Goal: Task Accomplishment & Management: Manage account settings

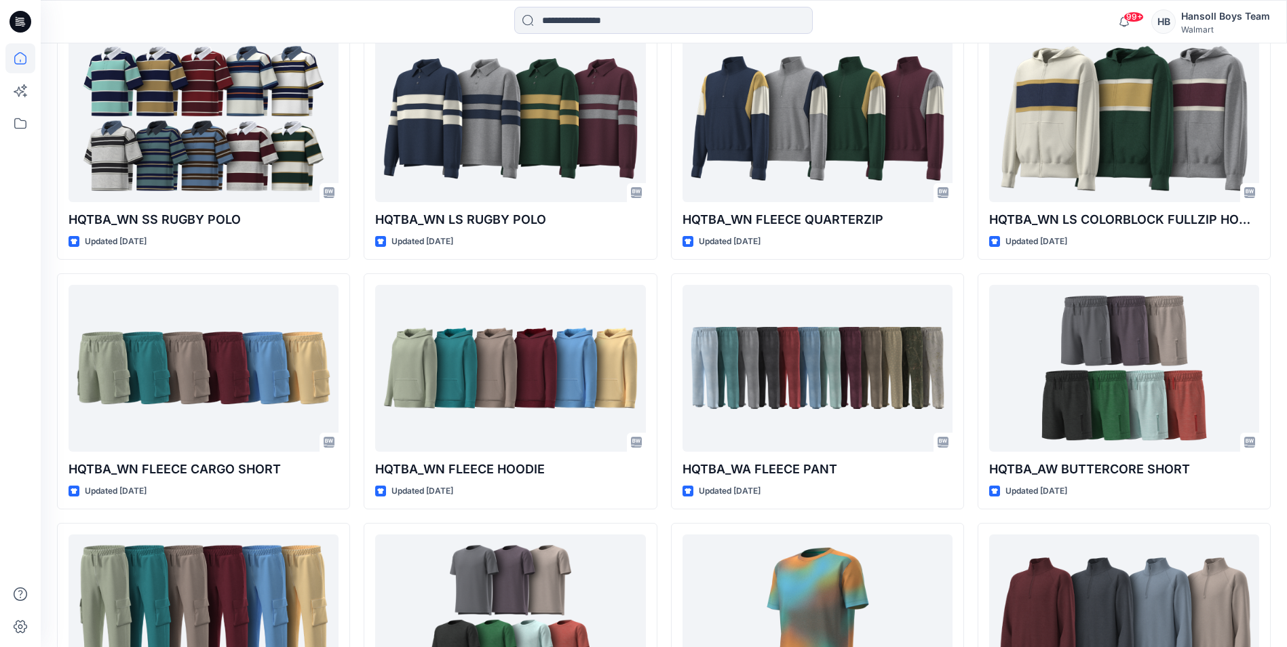
scroll to position [1900, 0]
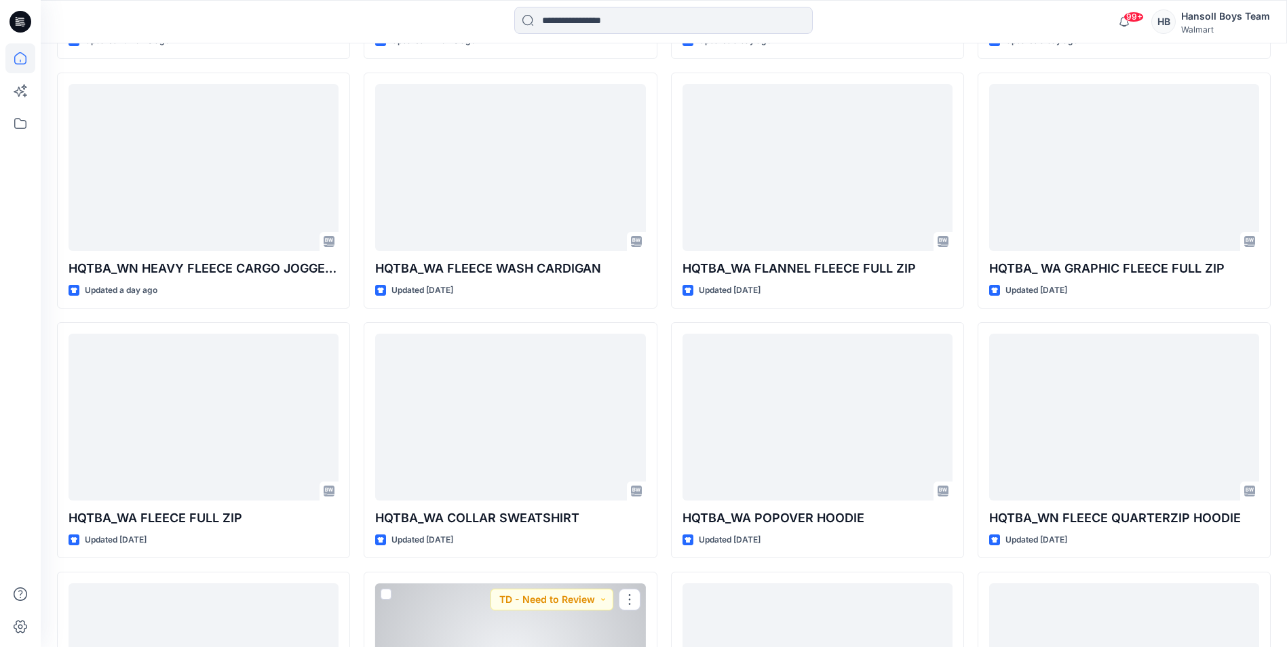
scroll to position [407, 0]
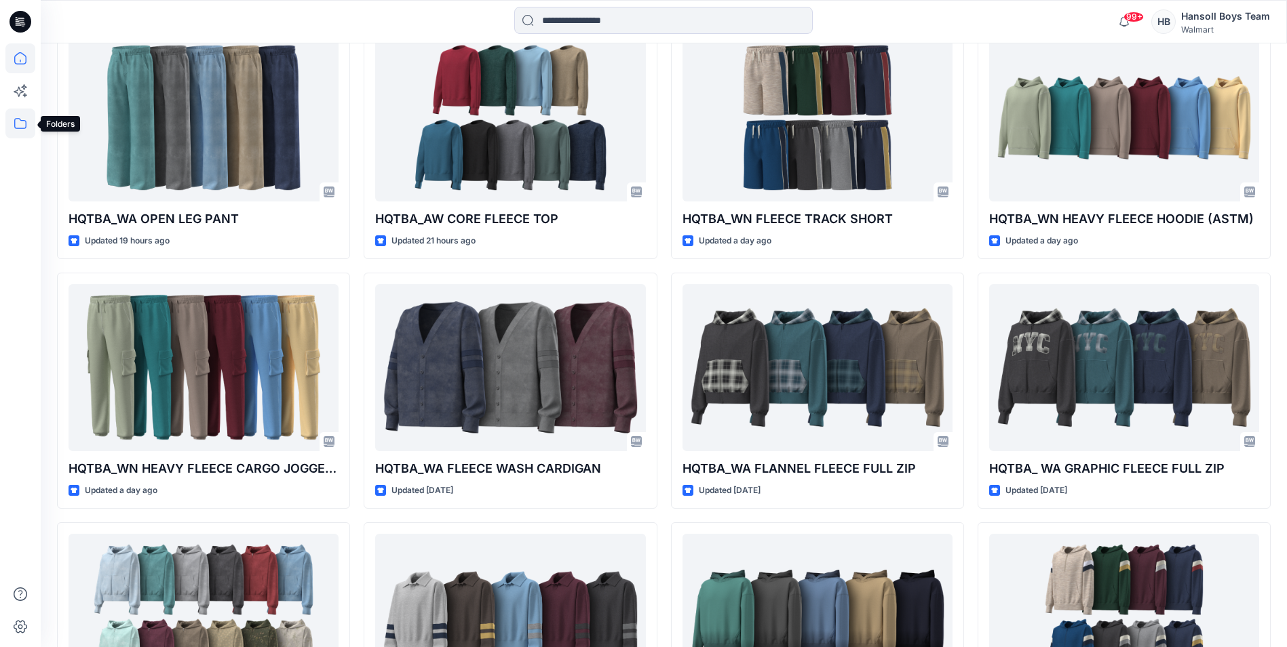
click at [21, 130] on icon at bounding box center [20, 124] width 30 height 30
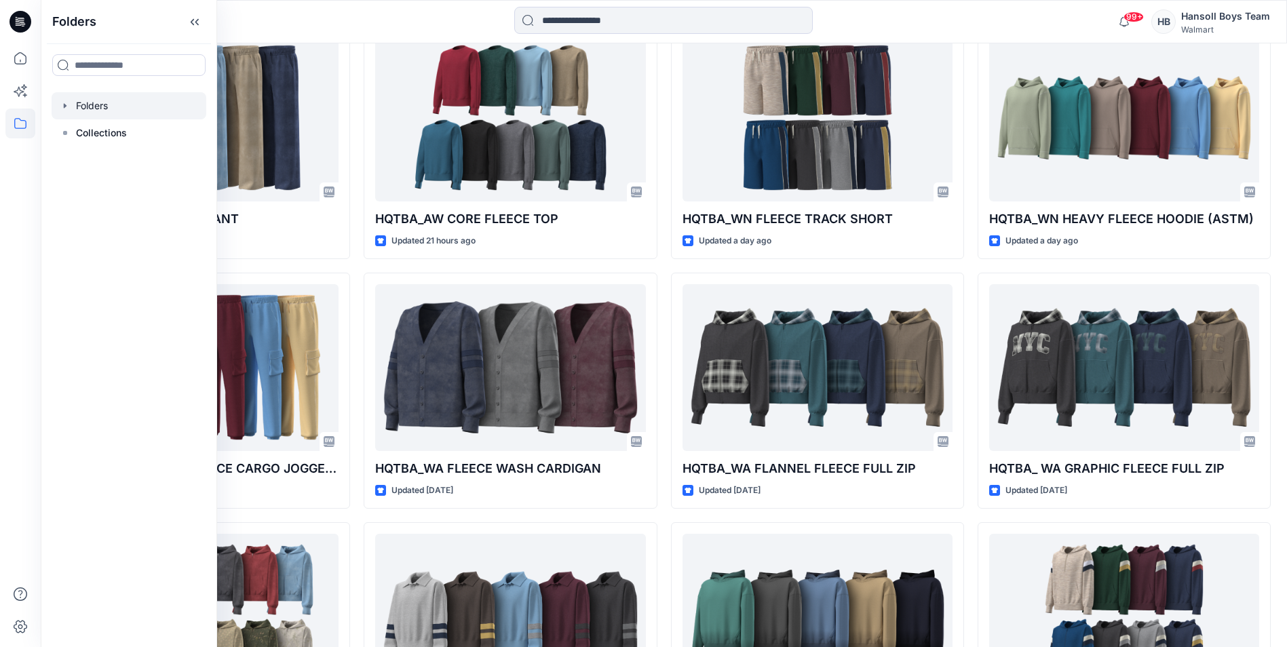
click at [117, 102] on div at bounding box center [129, 105] width 155 height 27
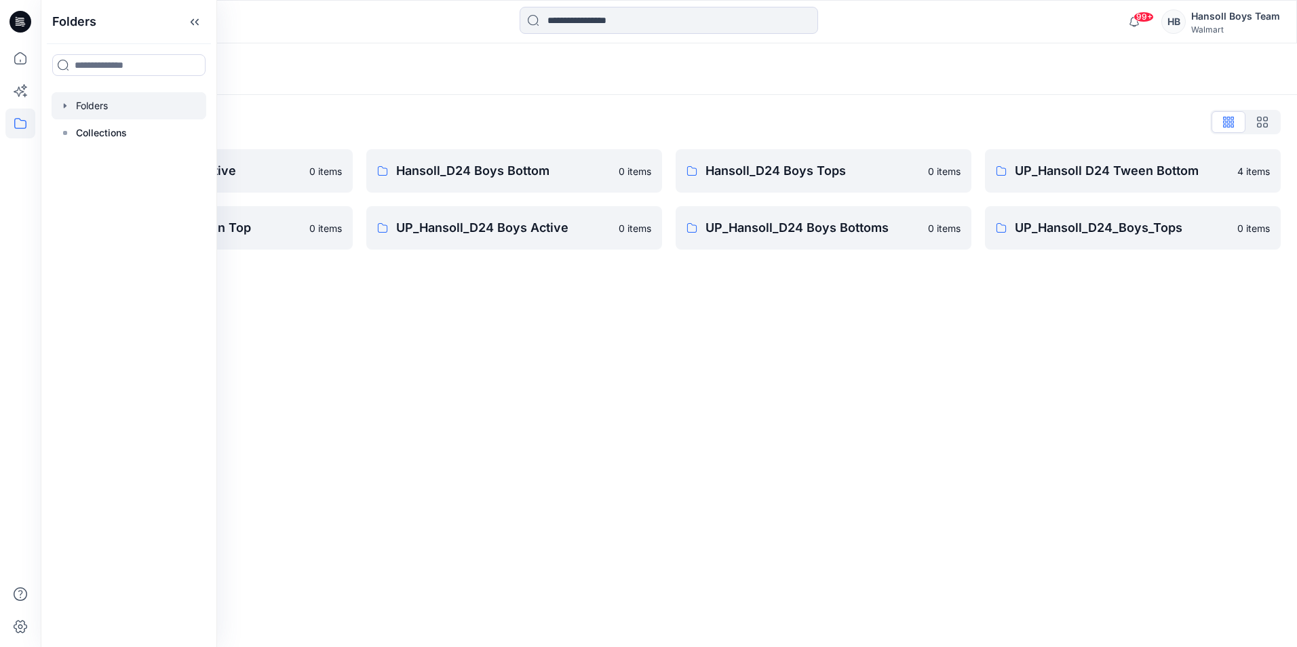
click at [643, 406] on div "Folders Folders List Hansoll_D24 Boys Active 0 items UP_Hansoll D24 Tween Top 0…" at bounding box center [669, 345] width 1257 height 604
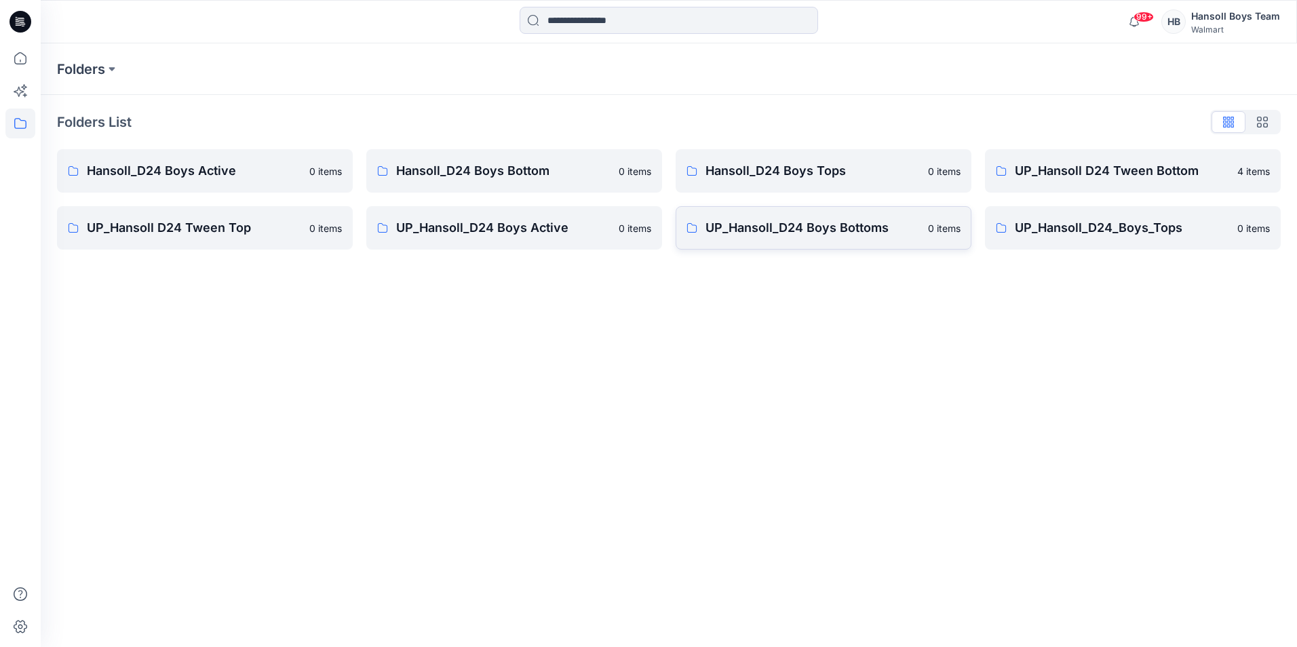
click at [802, 231] on p "UP_Hansoll_D24 Boys Bottoms" at bounding box center [813, 227] width 214 height 19
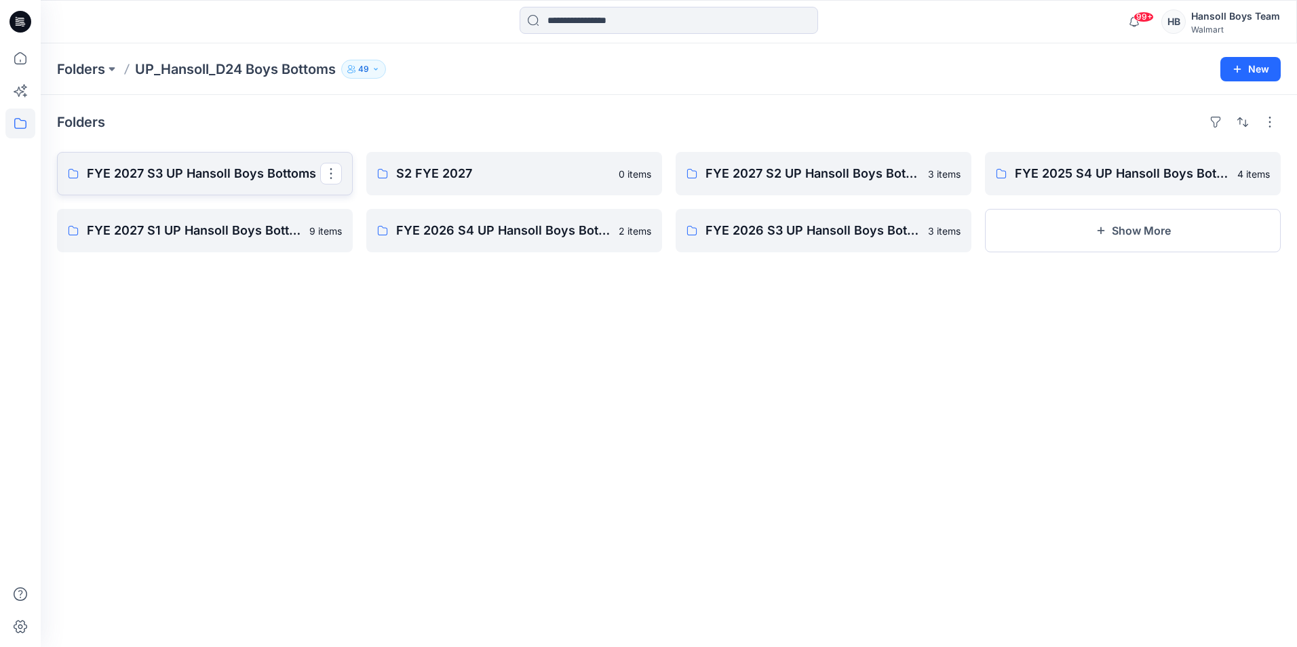
click at [283, 170] on p "FYE 2027 S3 UP Hansoll Boys Bottoms" at bounding box center [203, 173] width 233 height 19
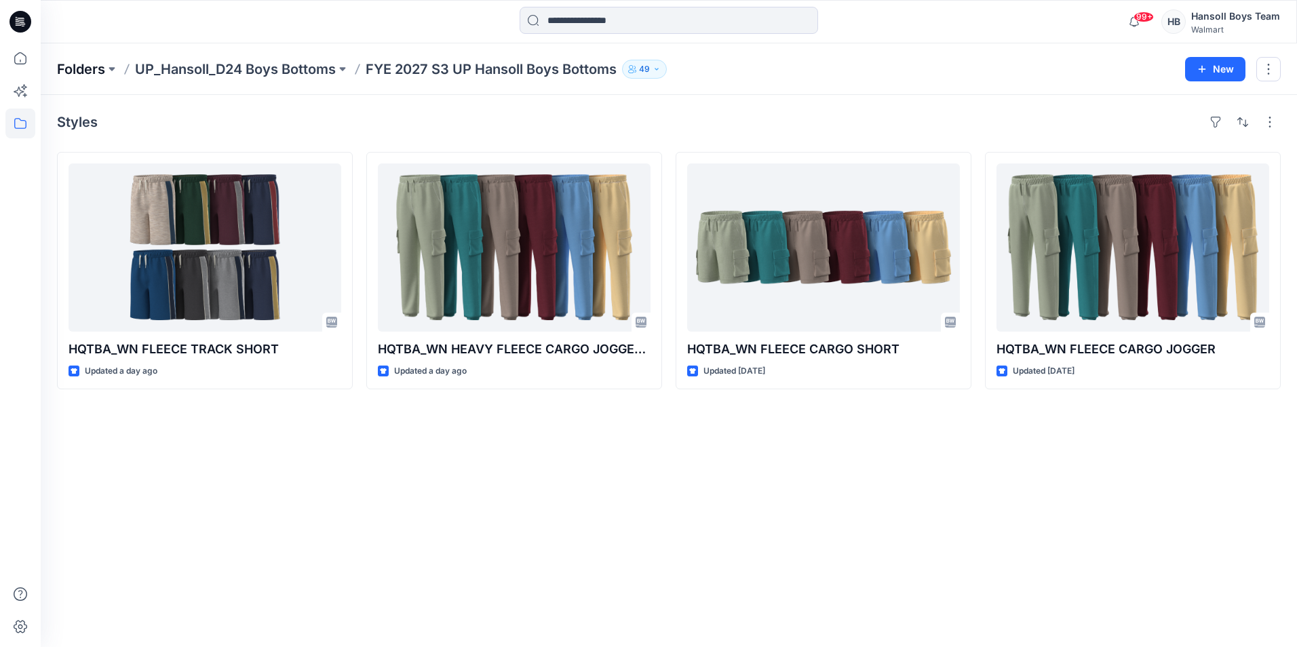
click at [92, 69] on p "Folders" at bounding box center [81, 69] width 48 height 19
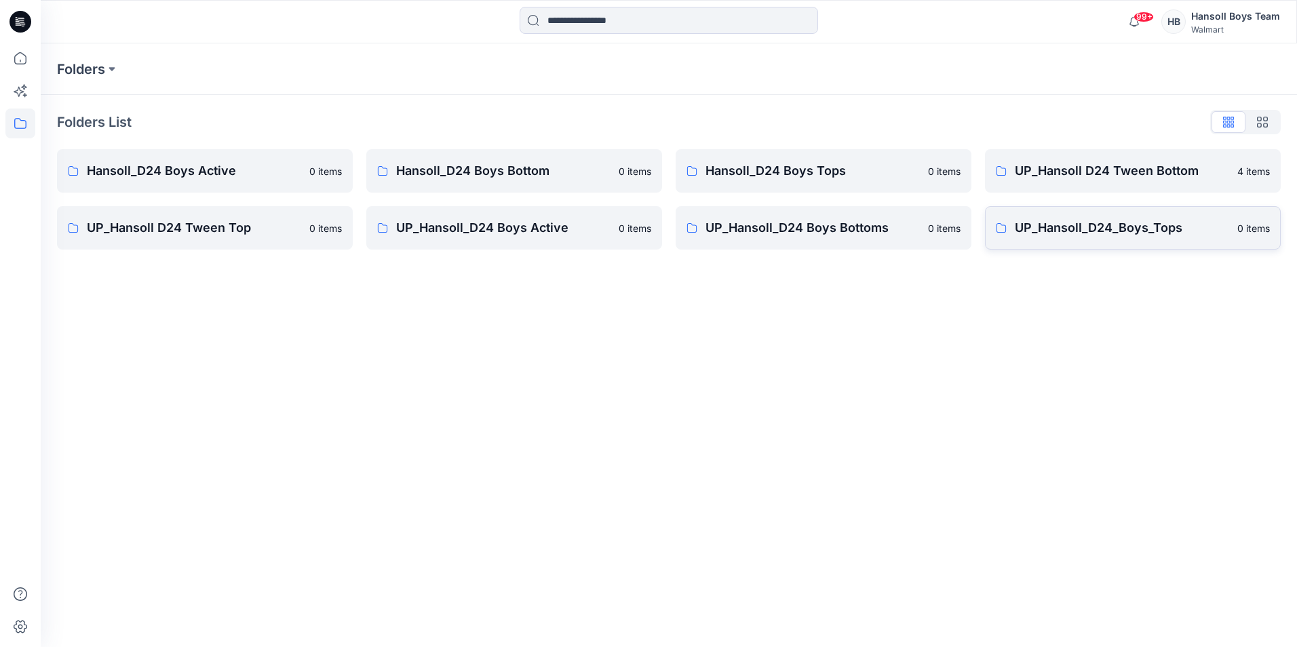
click at [1129, 235] on p "UP_Hansoll_D24_Boys_Tops" at bounding box center [1122, 227] width 214 height 19
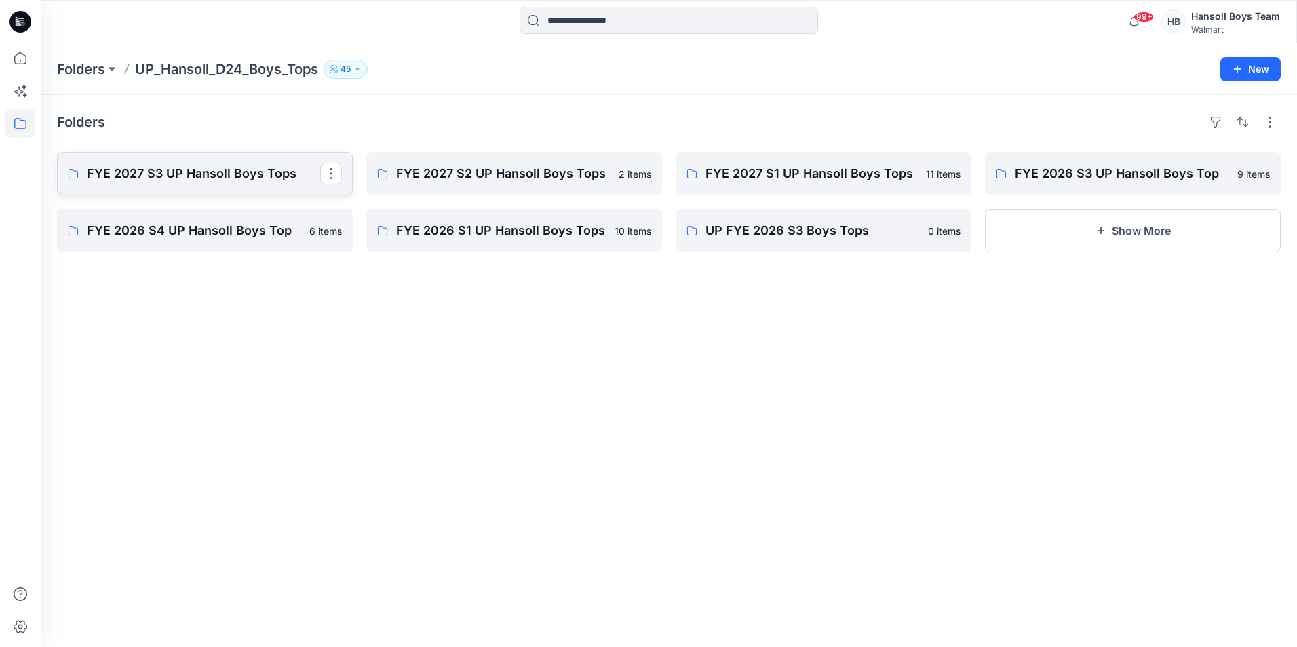
click at [233, 161] on link "FYE 2027 S3 UP Hansoll Boys Tops" at bounding box center [205, 173] width 296 height 43
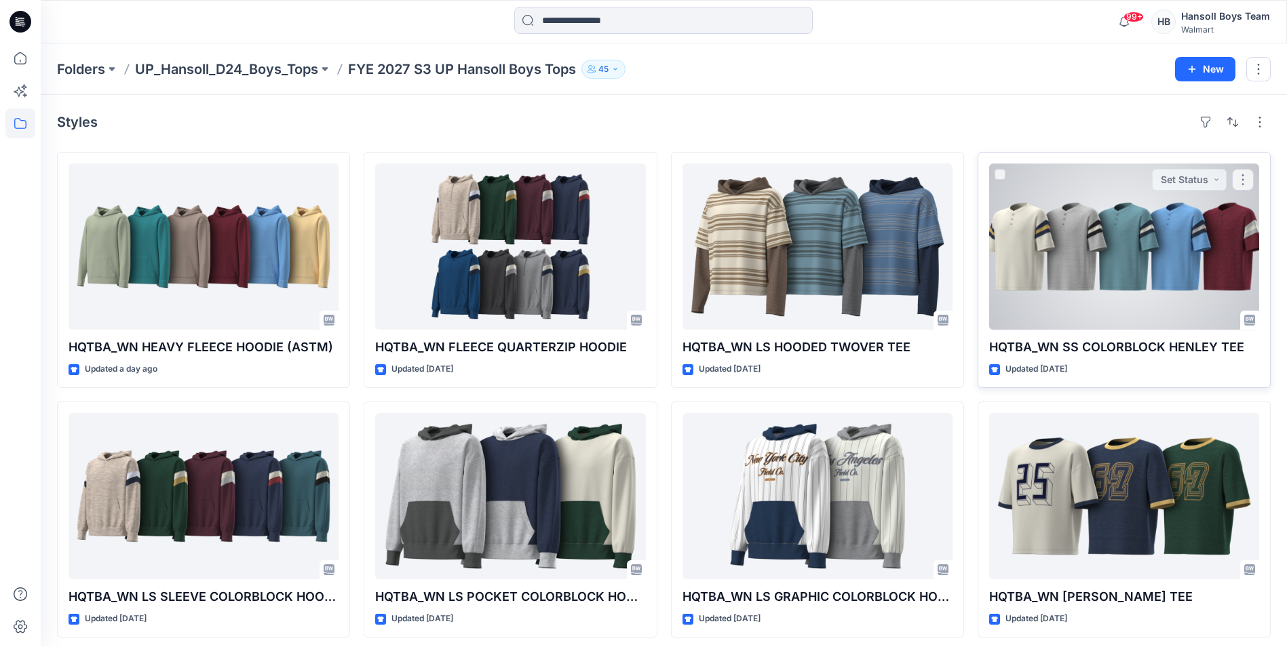
drag, startPoint x: 1090, startPoint y: 240, endPoint x: 1090, endPoint y: 246, distance: 6.8
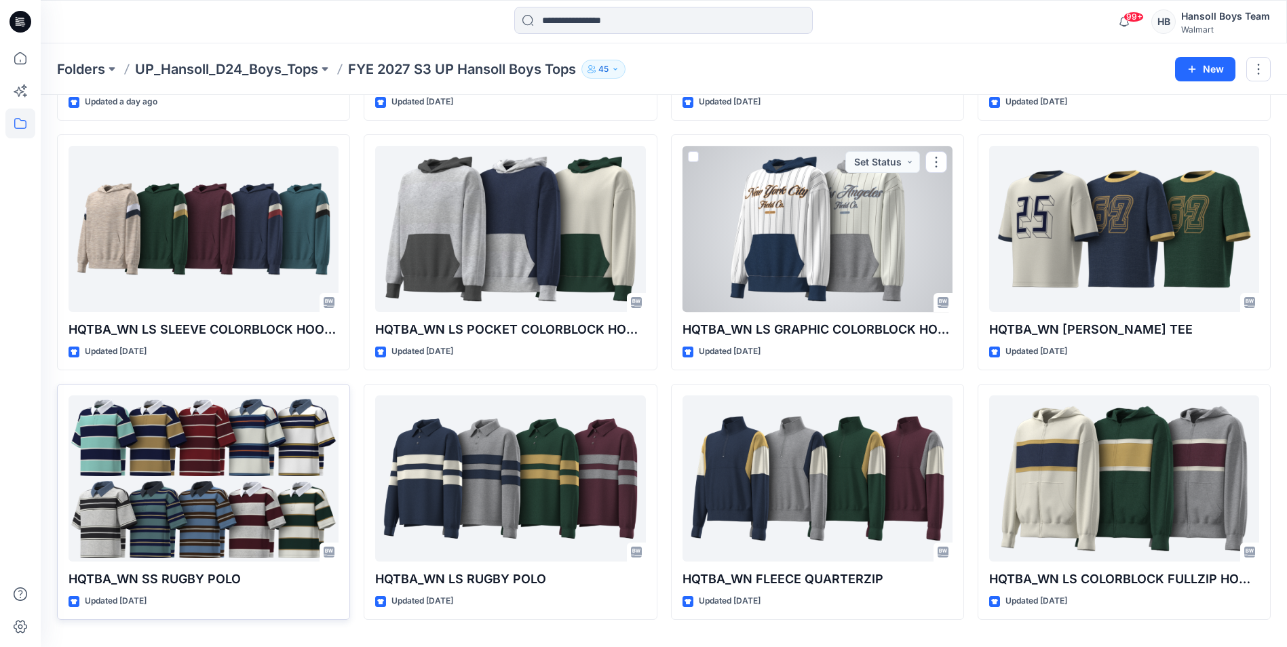
scroll to position [305, 0]
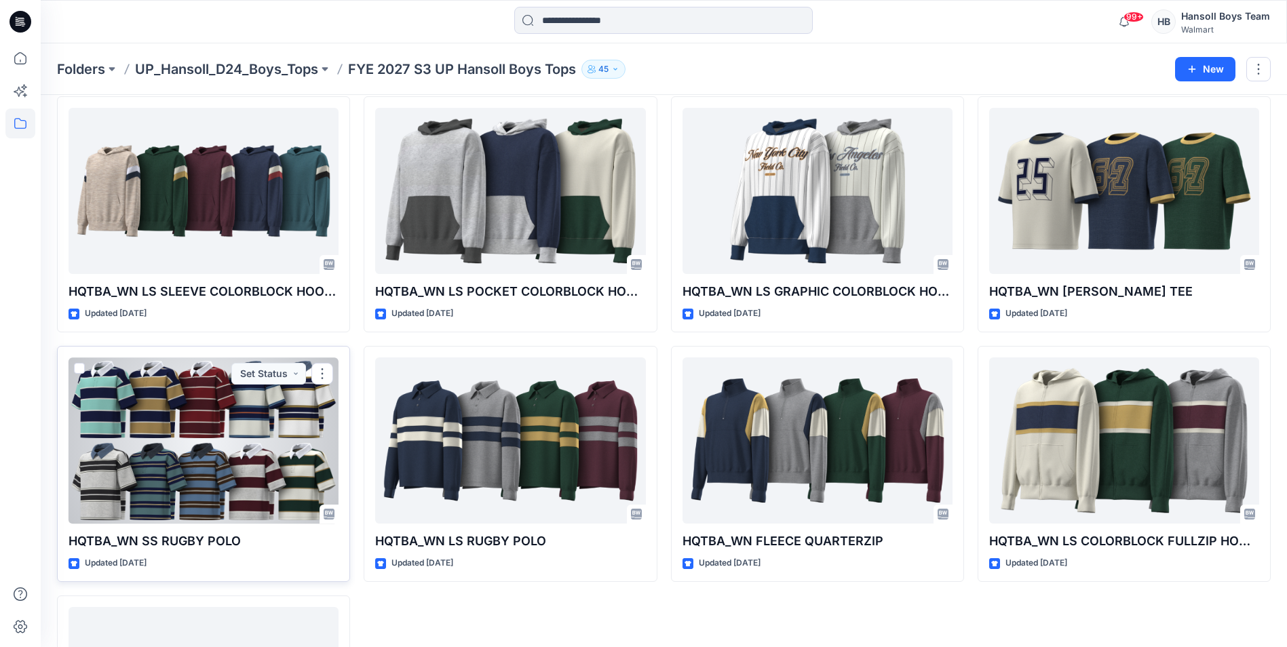
drag, startPoint x: 239, startPoint y: 406, endPoint x: 254, endPoint y: 408, distance: 15.1
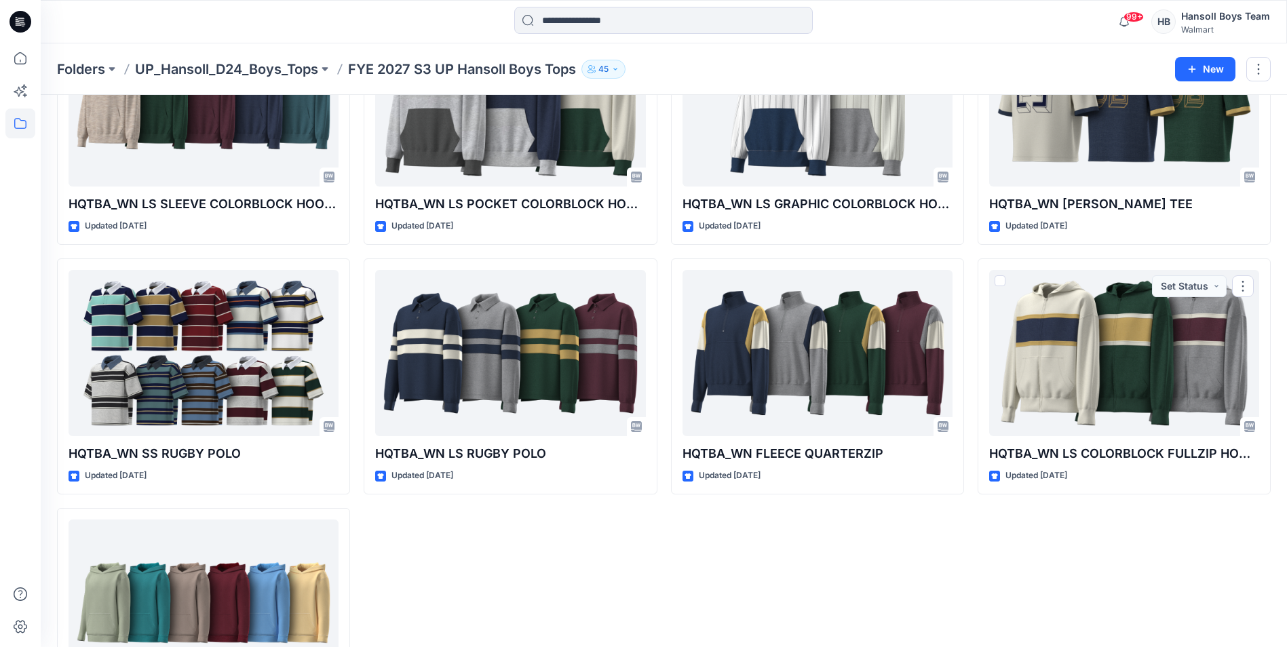
scroll to position [506, 0]
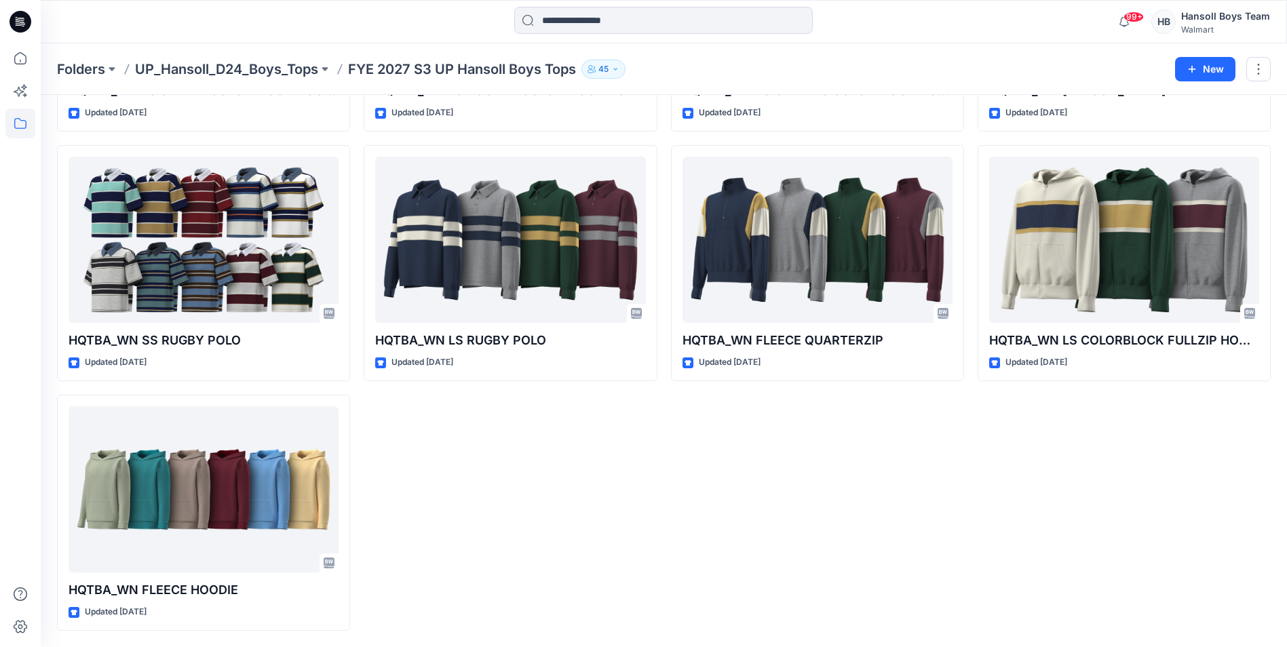
click at [690, 504] on div "HQTBA_WN LS HOODED TWOVER TEE Updated 5 days ago HQTBA_WN LS GRAPHIC COLORBLOCK…" at bounding box center [817, 138] width 293 height 985
drag, startPoint x: 583, startPoint y: 539, endPoint x: 575, endPoint y: 529, distance: 13.0
click at [583, 539] on div "HQTBA_WN FLEECE QUARTERZIP HOODIE Updated 5 days ago HQTBA_WN LS POCKET COLORBL…" at bounding box center [510, 138] width 293 height 985
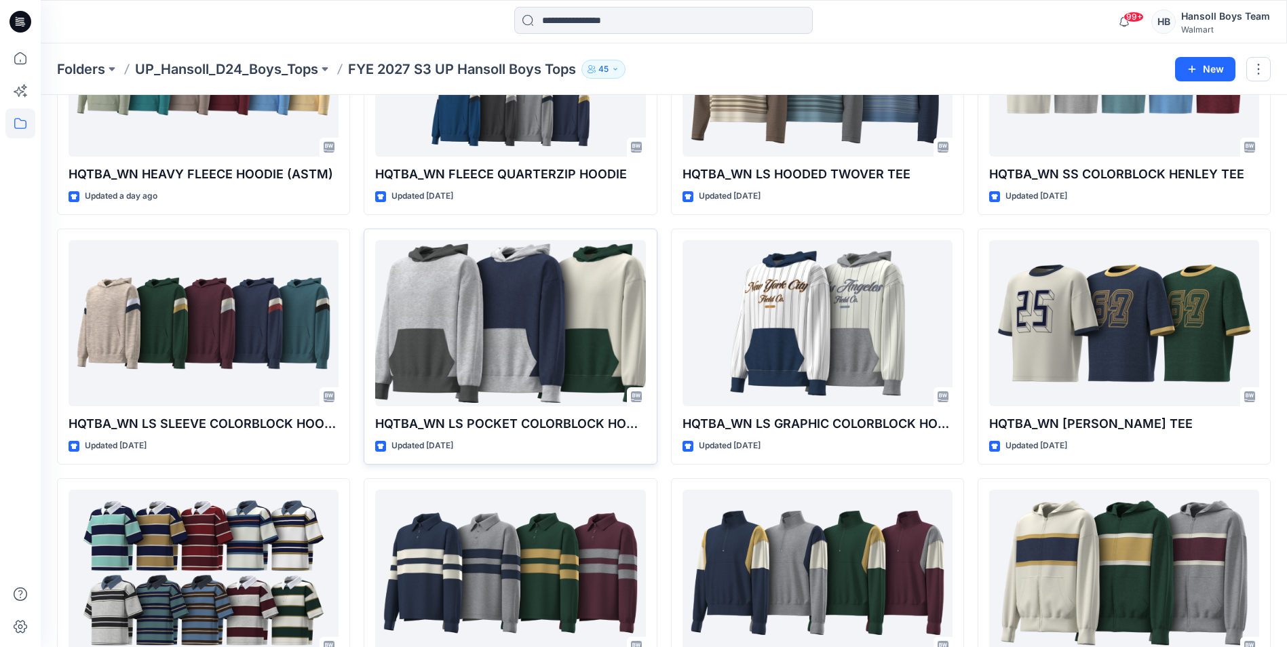
scroll to position [0, 0]
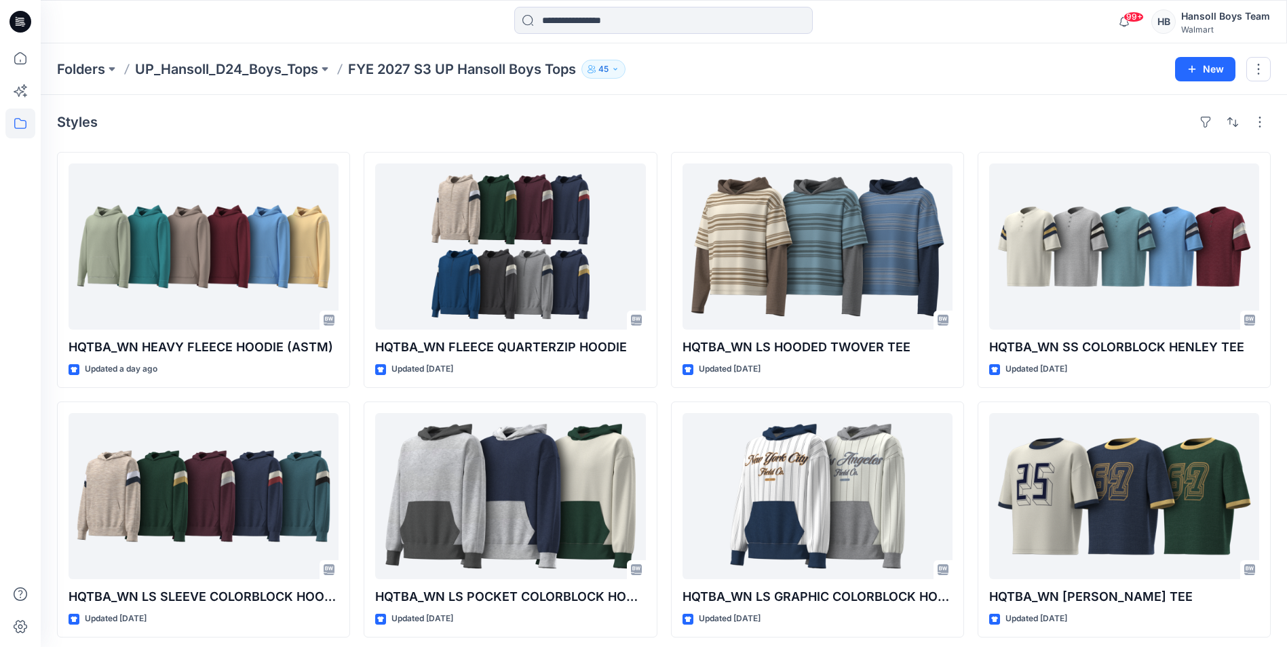
click at [784, 107] on div "Styles HQTBA_WN HEAVY FLEECE HOODIE (ASTM) Updated a day ago HQTBA_WN LS SLEEVE…" at bounding box center [664, 624] width 1246 height 1058
click at [9, 54] on icon at bounding box center [20, 58] width 30 height 30
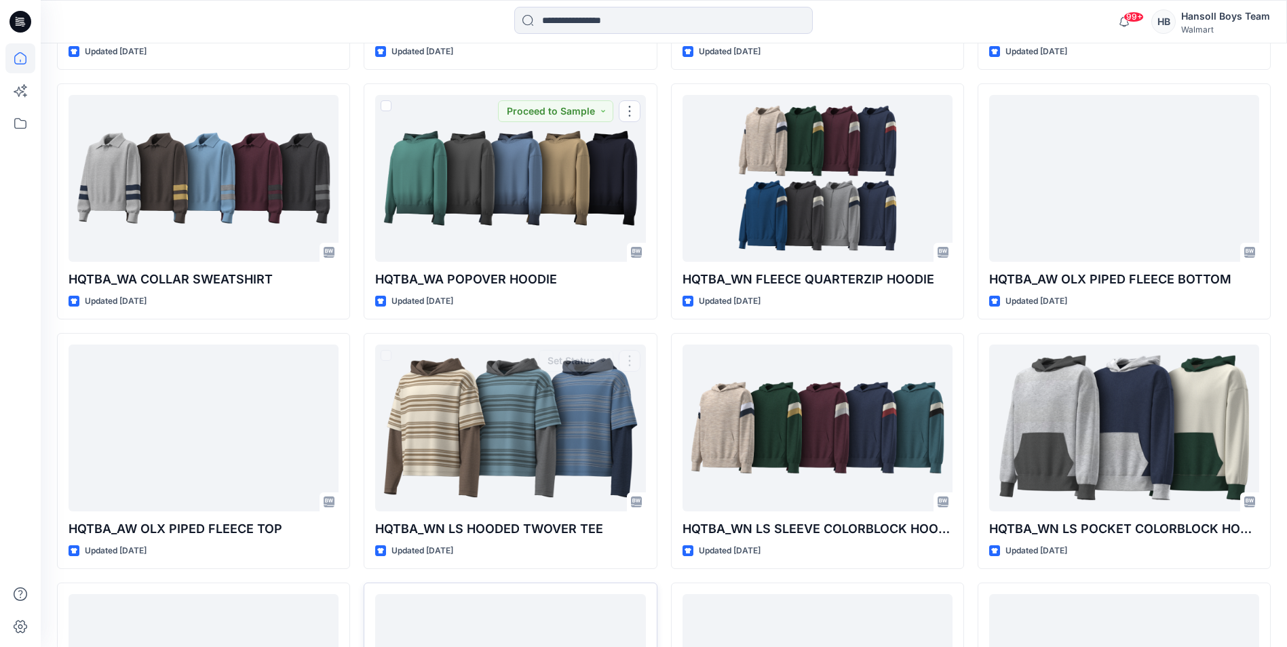
scroll to position [1262, 0]
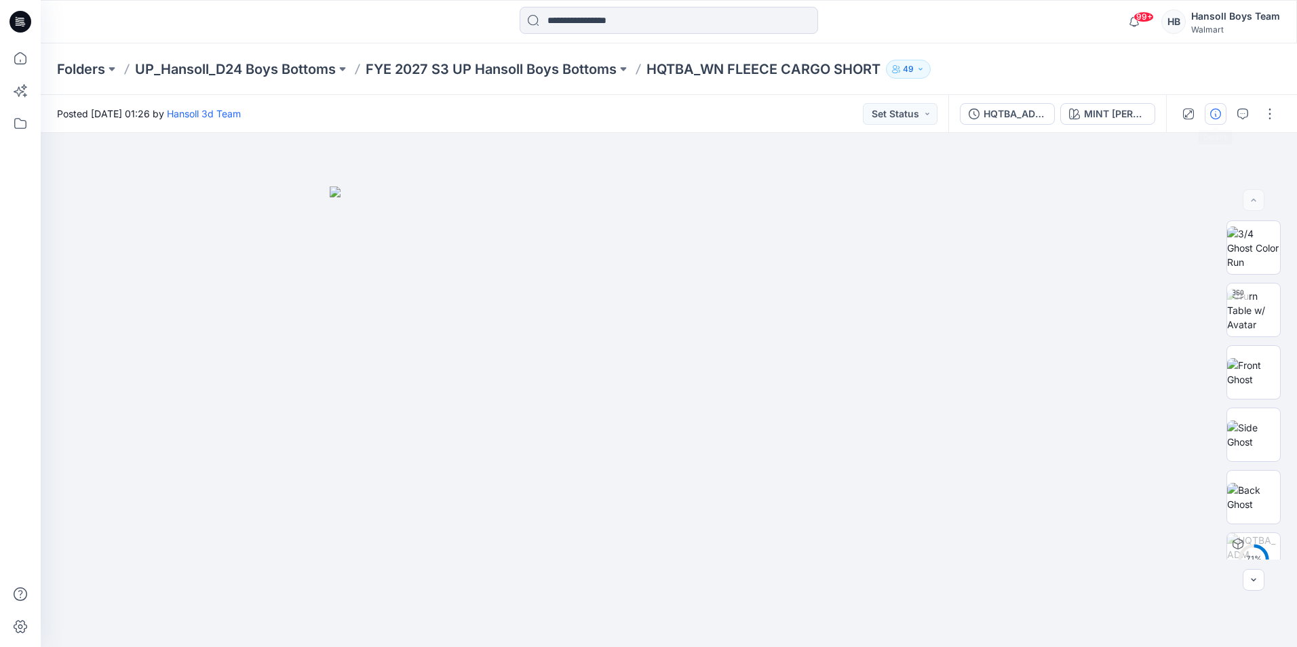
click at [1214, 111] on icon "button" at bounding box center [1215, 114] width 11 height 11
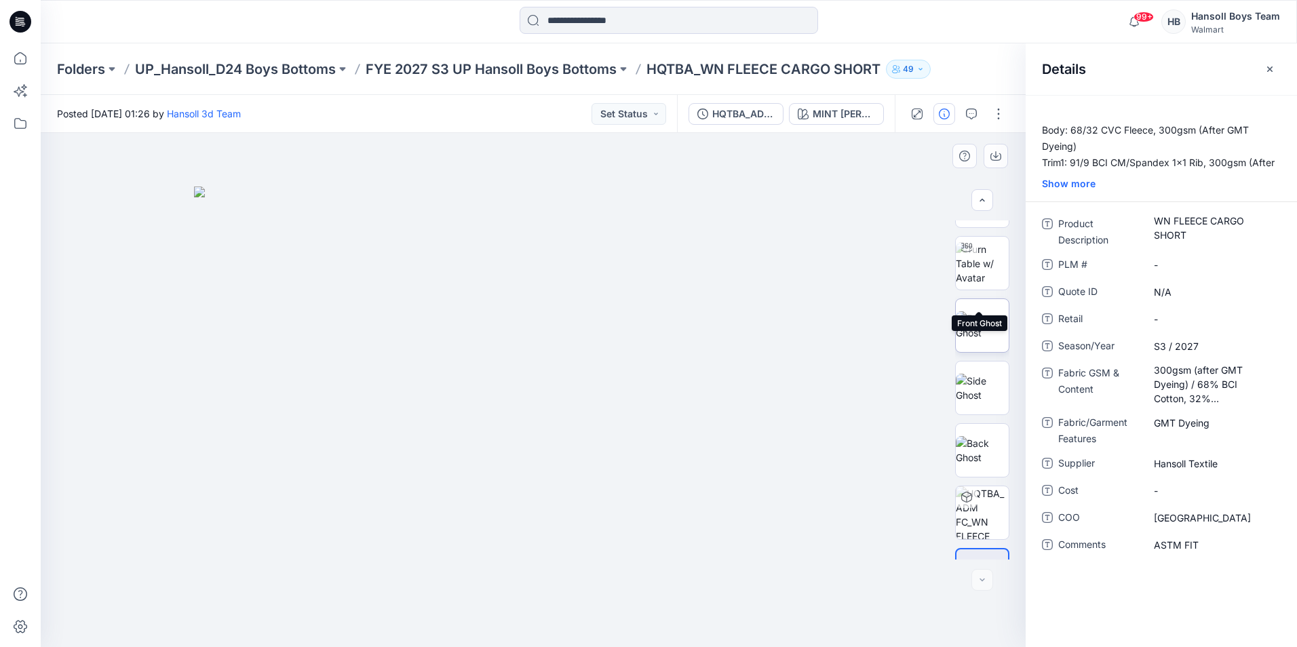
scroll to position [90, 0]
click at [999, 115] on button "button" at bounding box center [999, 114] width 22 height 22
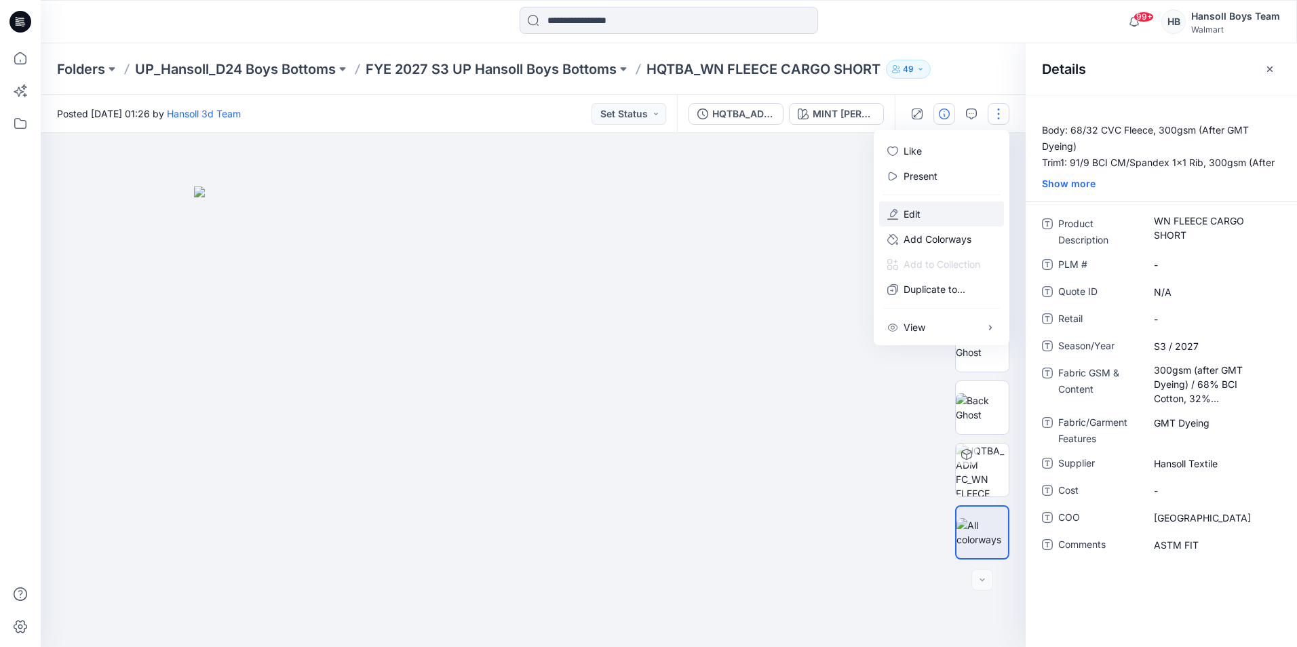
click at [961, 214] on button "Edit" at bounding box center [941, 214] width 125 height 25
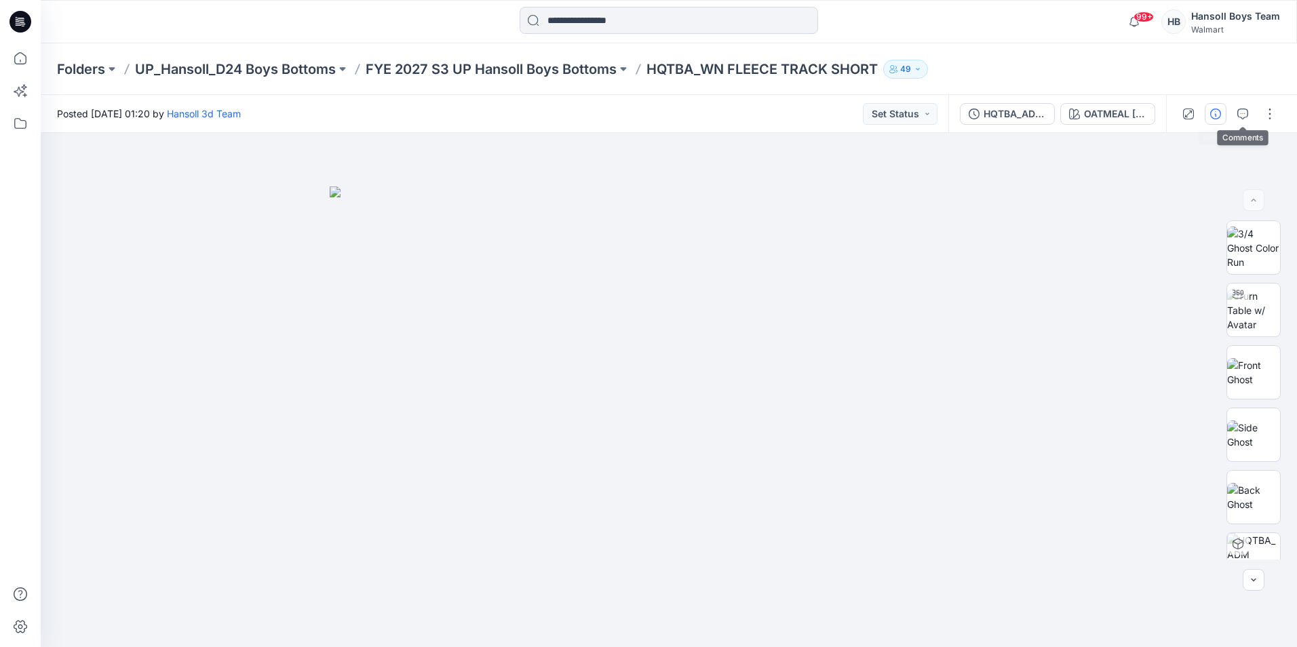
click at [1222, 112] on button "button" at bounding box center [1216, 114] width 22 height 22
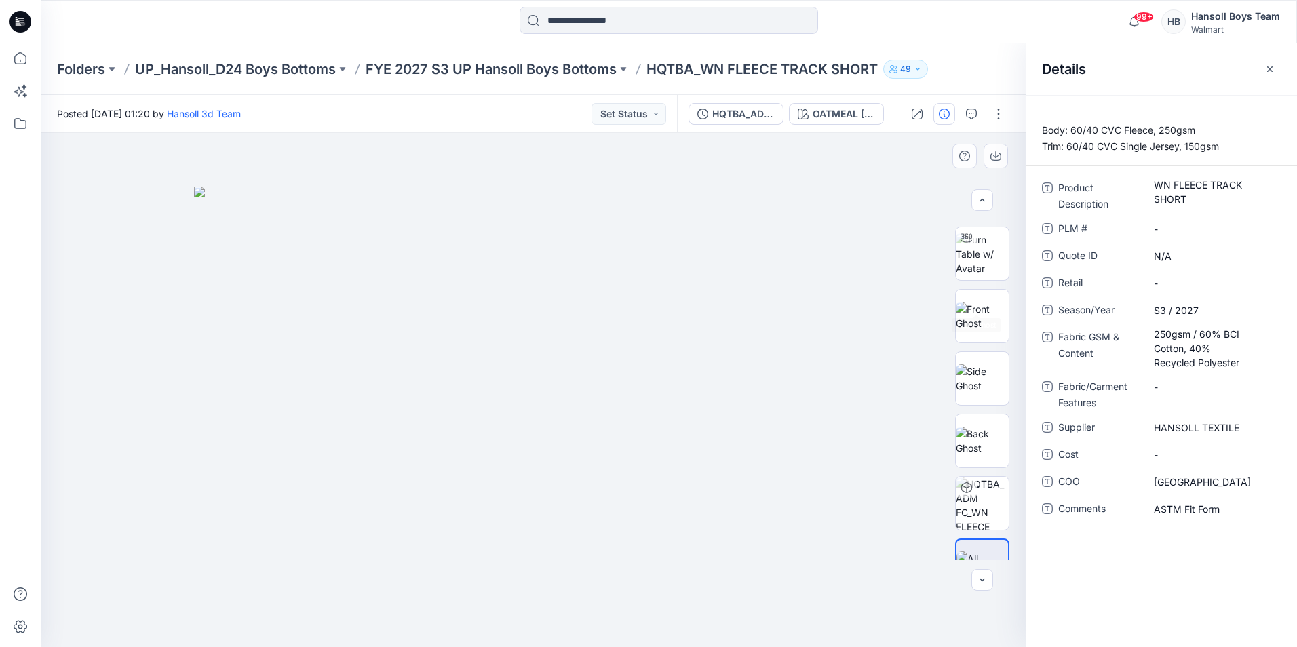
scroll to position [90, 0]
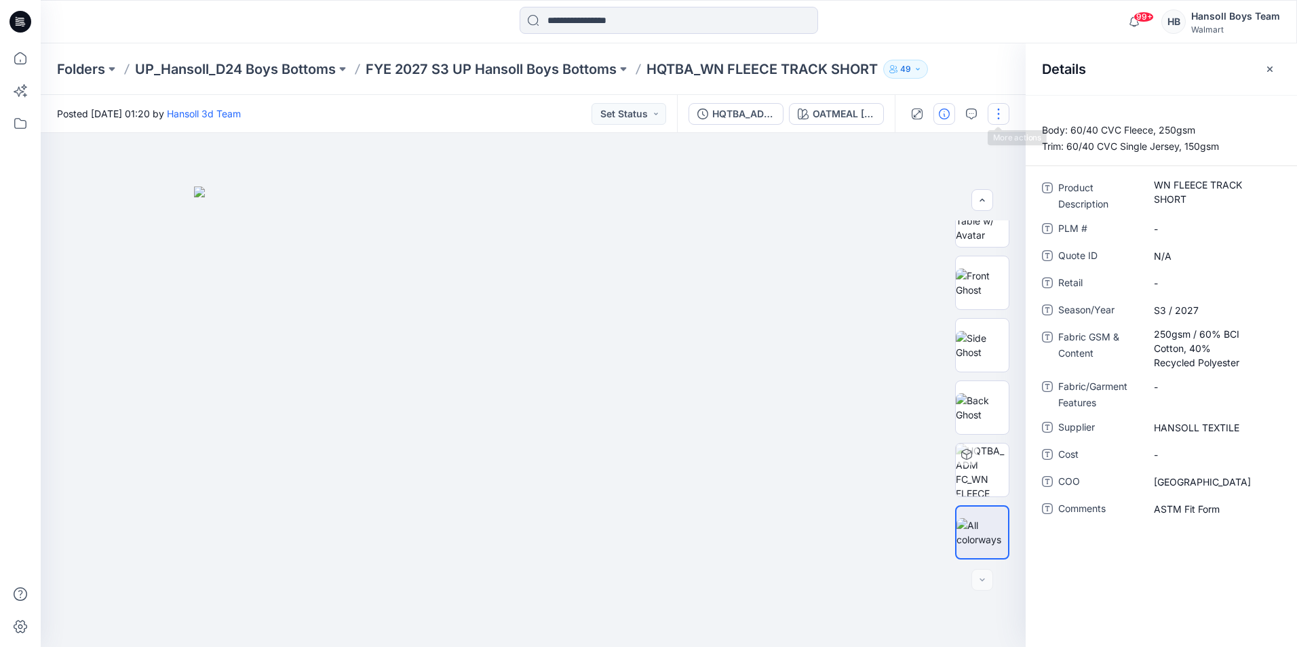
click at [995, 114] on button "button" at bounding box center [999, 114] width 22 height 22
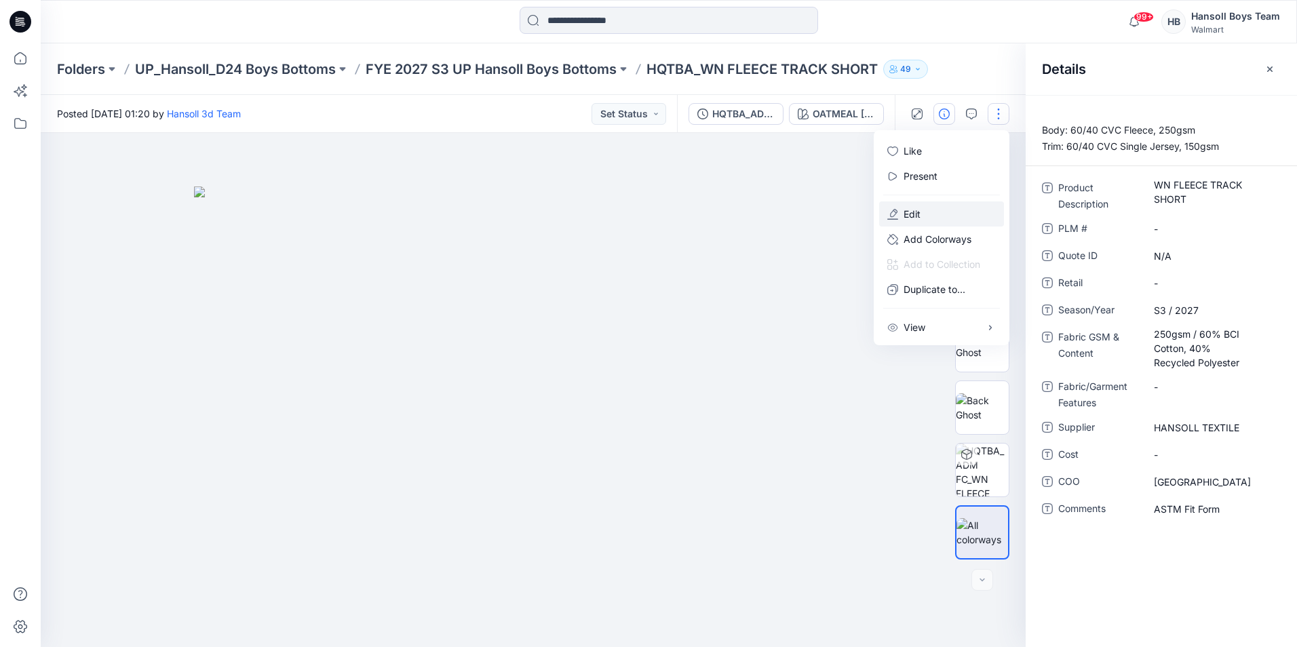
click at [959, 212] on button "Edit" at bounding box center [941, 214] width 125 height 25
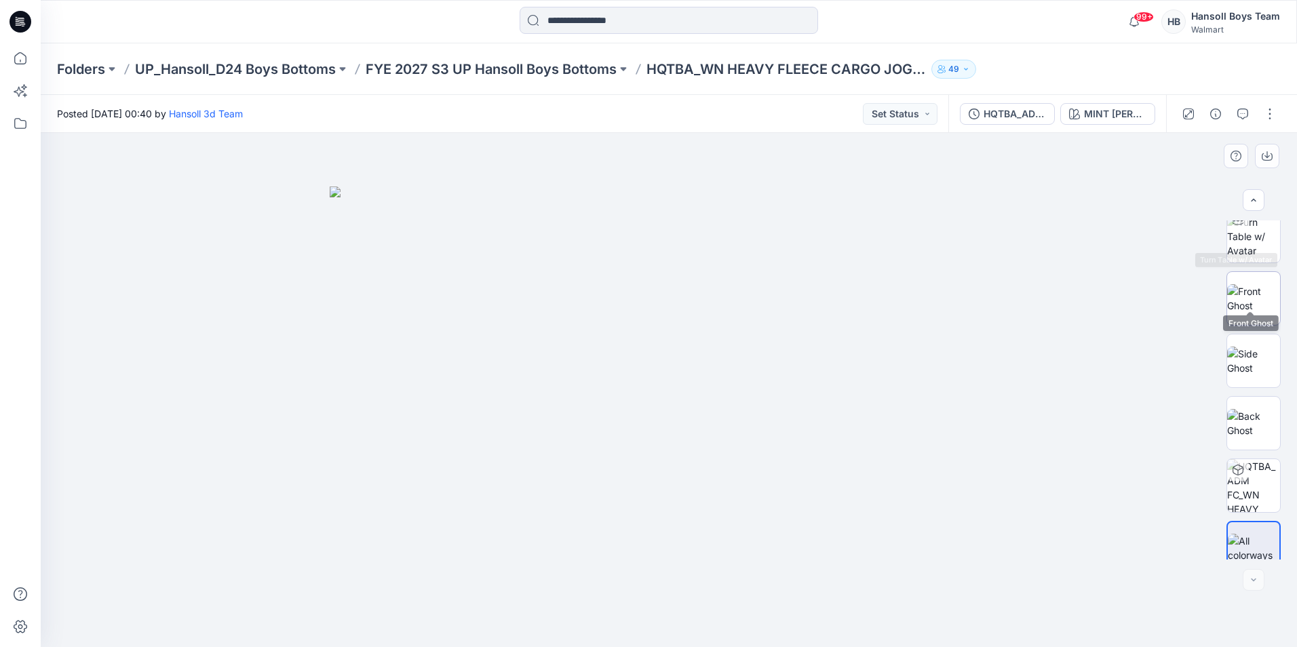
scroll to position [90, 0]
click at [1265, 113] on button "button" at bounding box center [1270, 114] width 22 height 22
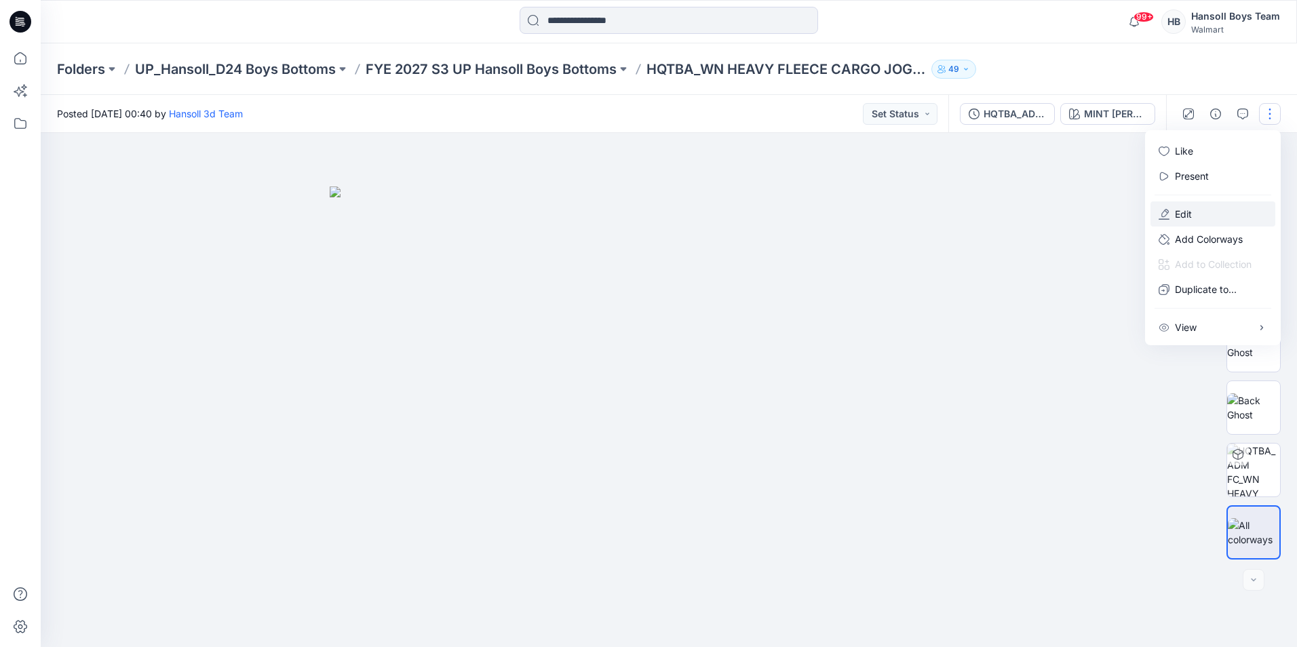
click at [1187, 211] on p "Edit" at bounding box center [1183, 214] width 17 height 14
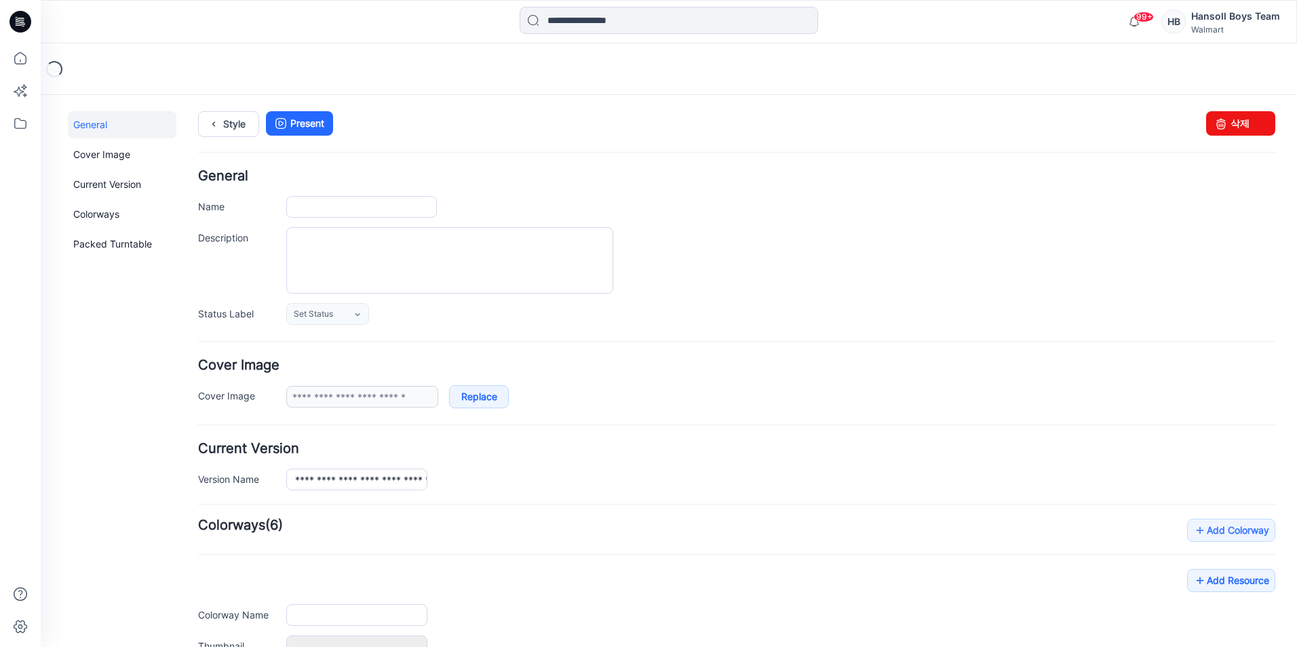
type input "**********"
type textarea "**********"
type input "**********"
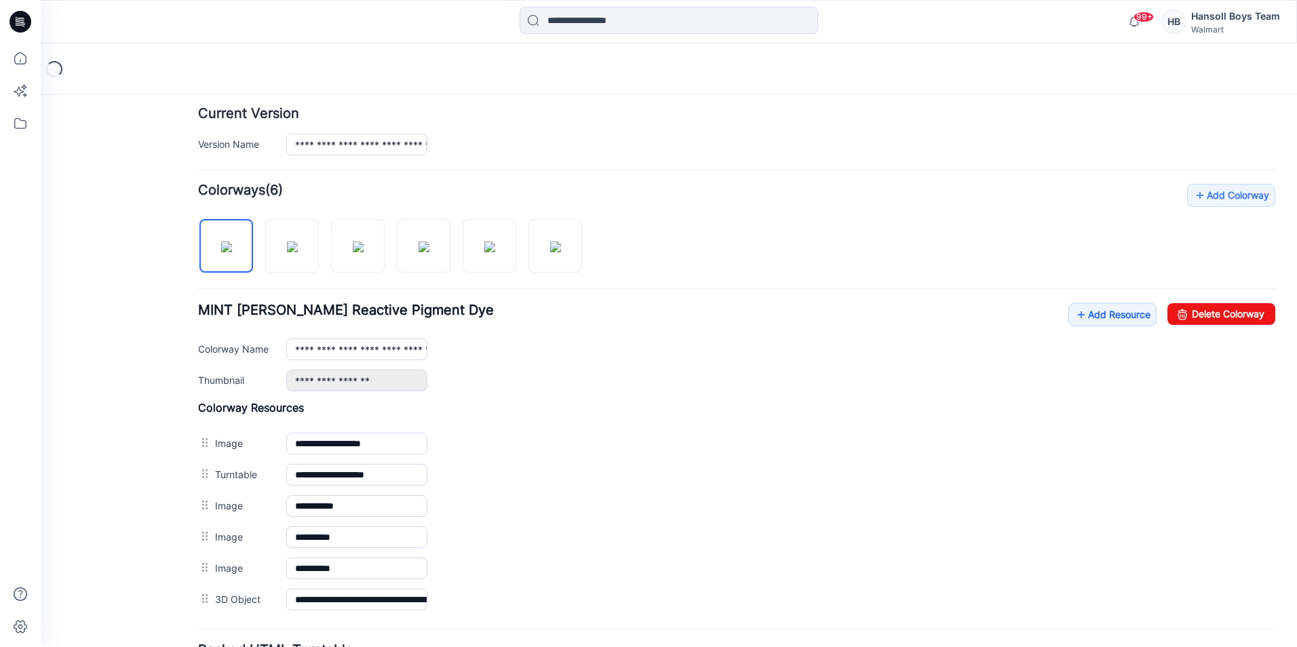
scroll to position [407, 0]
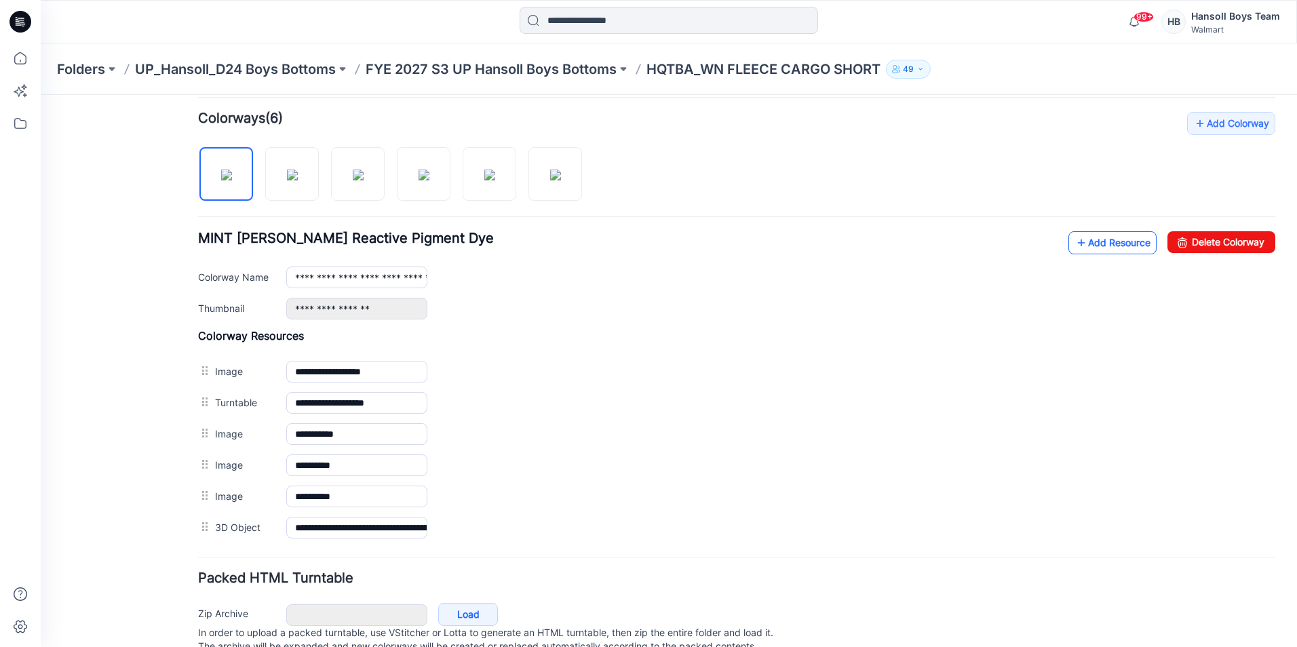
click at [1103, 239] on link "Add Resource" at bounding box center [1113, 242] width 88 height 23
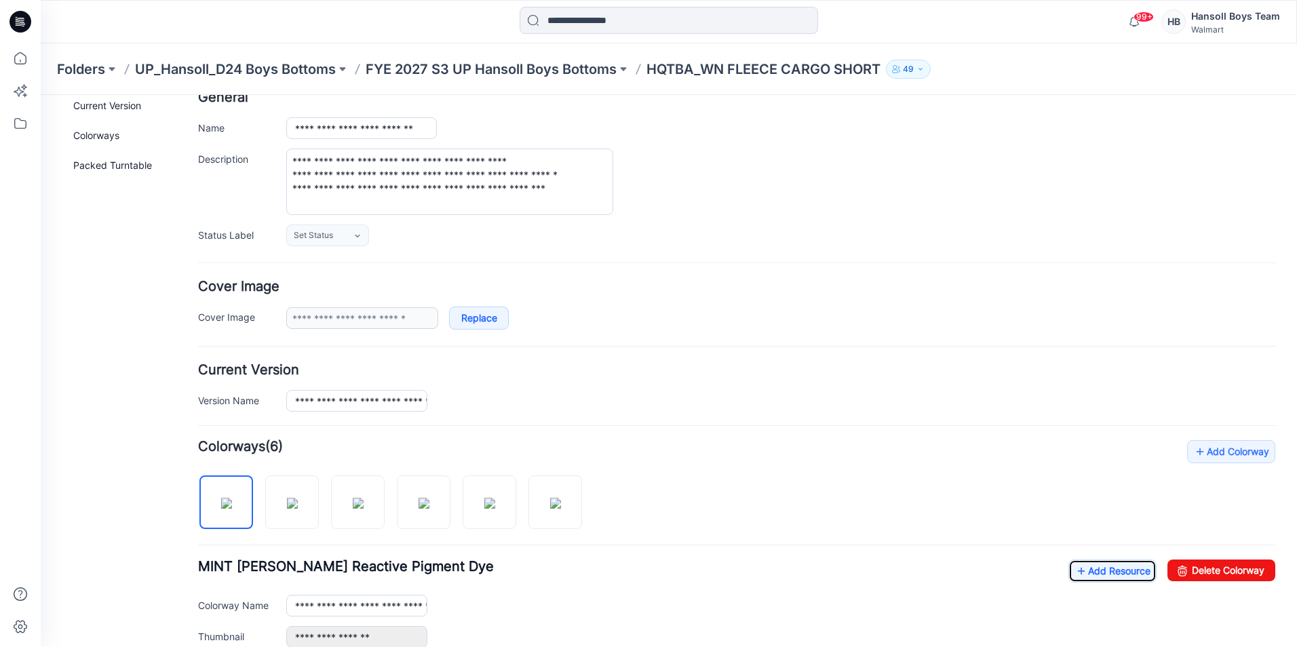
scroll to position [0, 0]
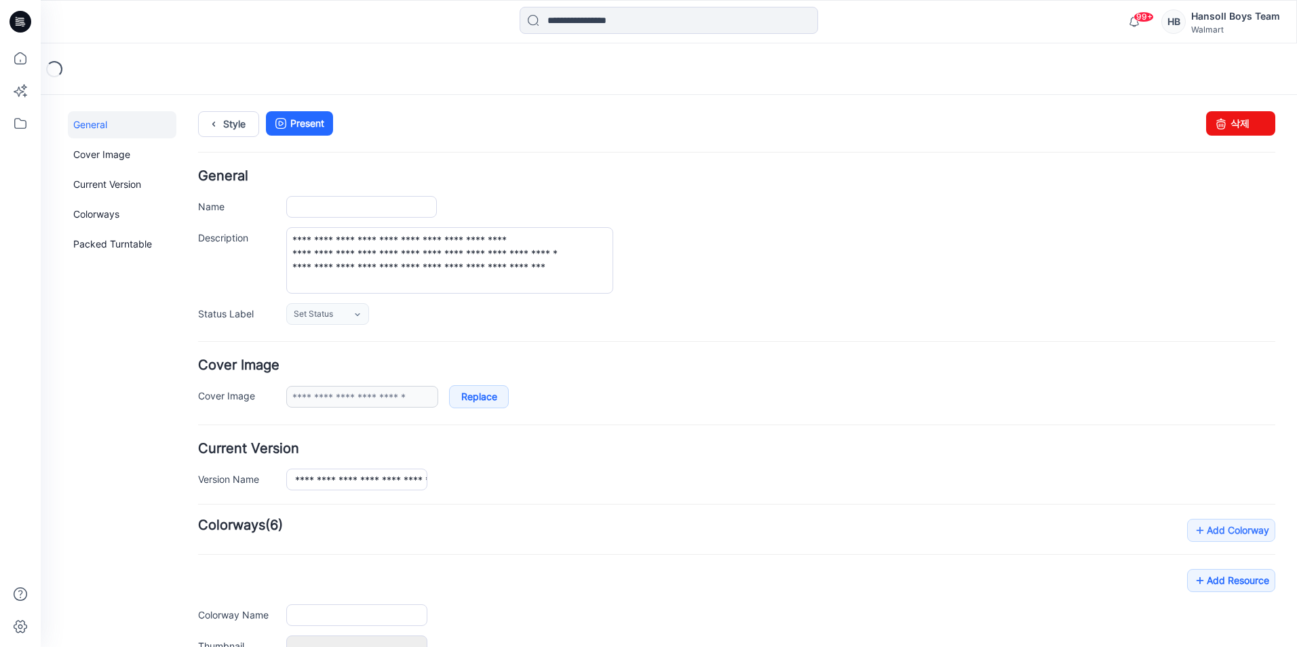
type input "**********"
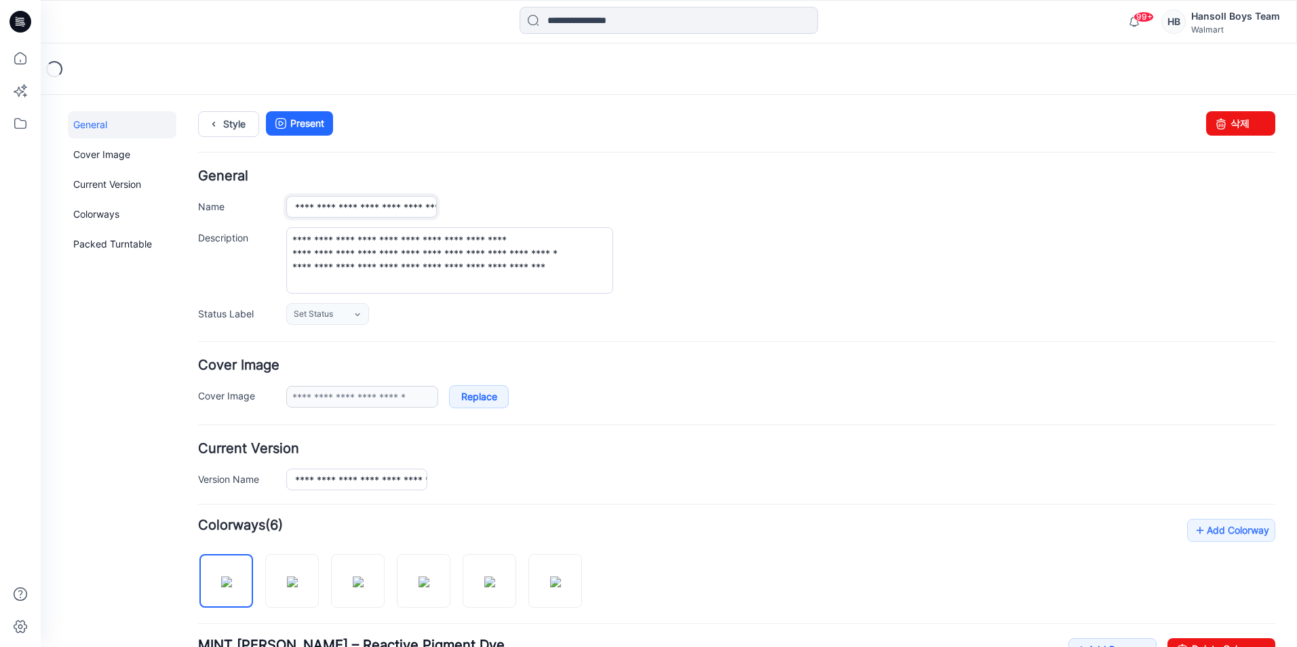
scroll to position [0, 97]
drag, startPoint x: 372, startPoint y: 204, endPoint x: 586, endPoint y: 206, distance: 213.1
click at [586, 206] on div "**********" at bounding box center [780, 207] width 989 height 22
click at [669, 203] on div "**********" at bounding box center [780, 207] width 989 height 22
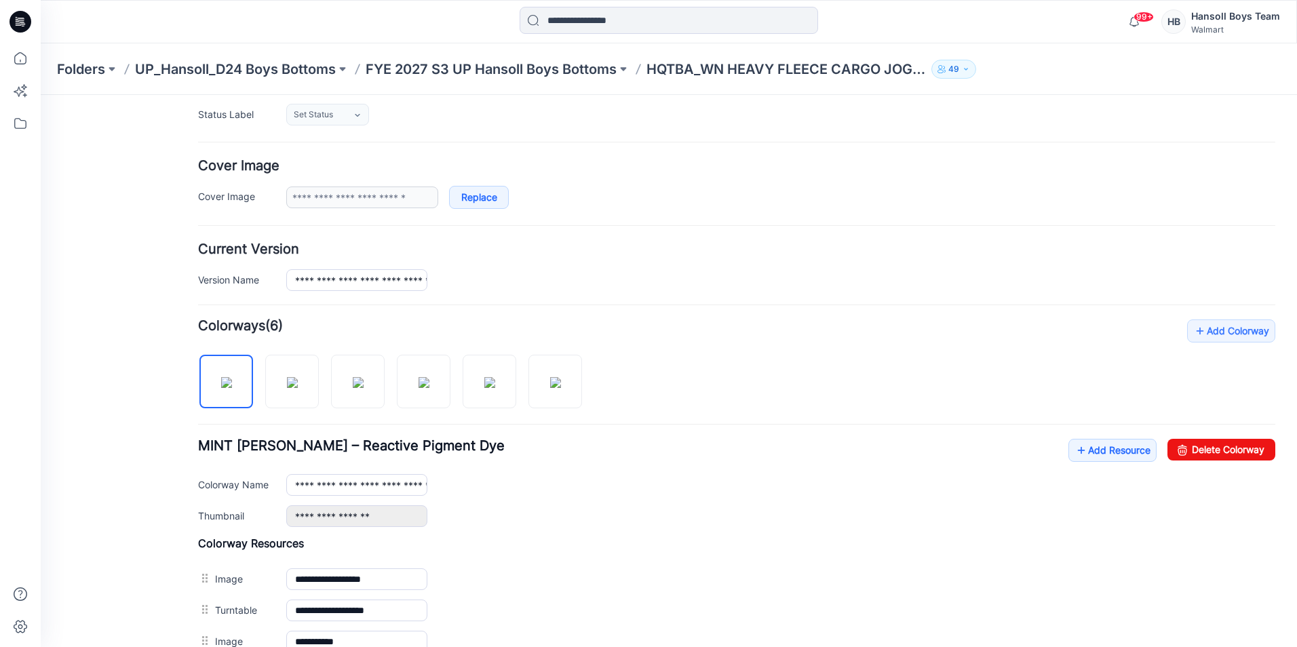
scroll to position [459, 0]
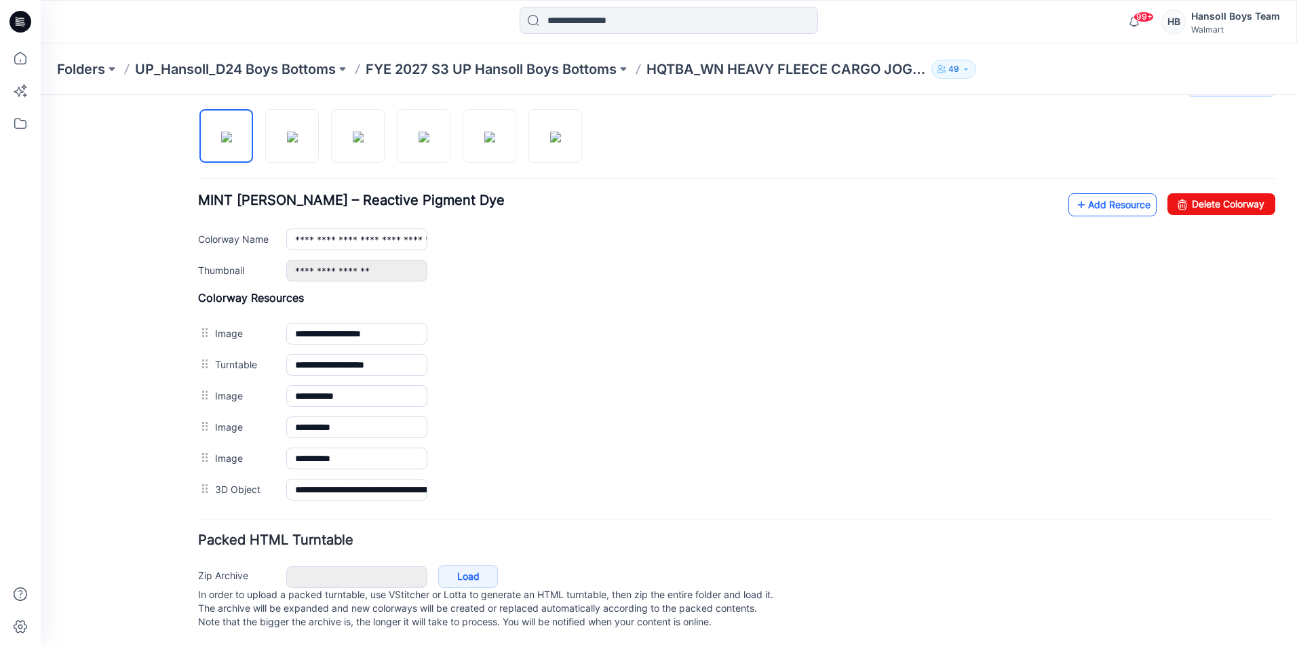
click at [1095, 193] on link "Add Resource" at bounding box center [1113, 204] width 88 height 23
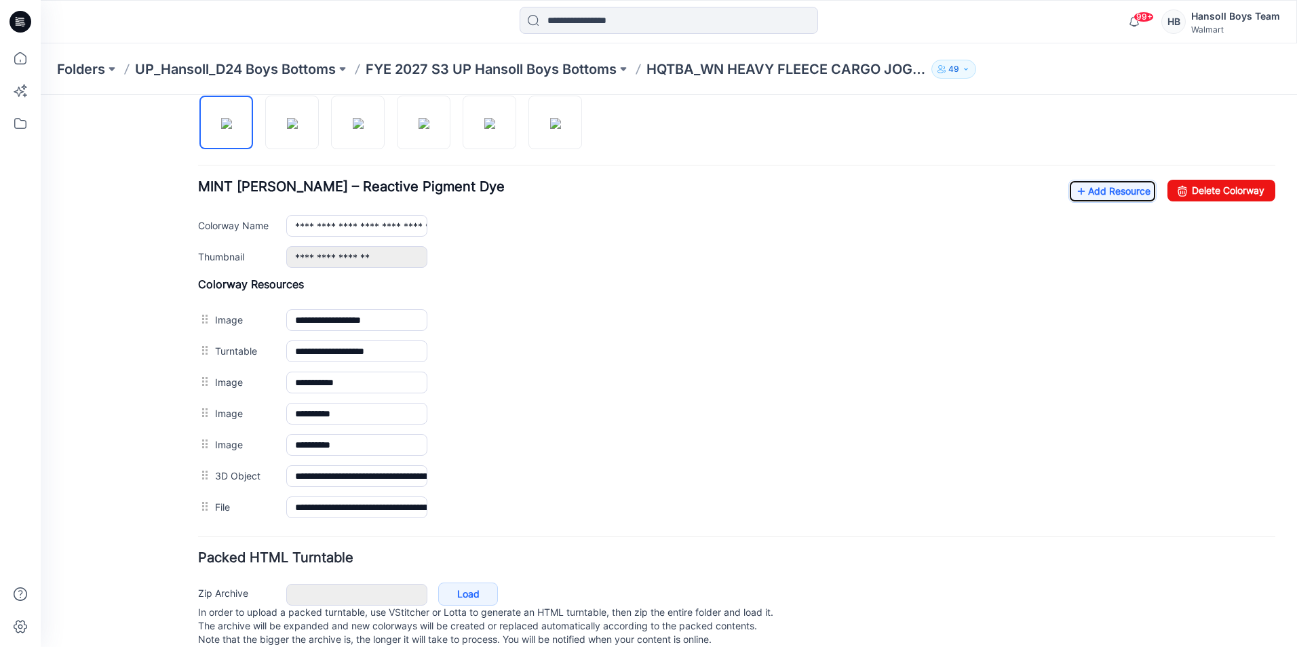
scroll to position [479, 0]
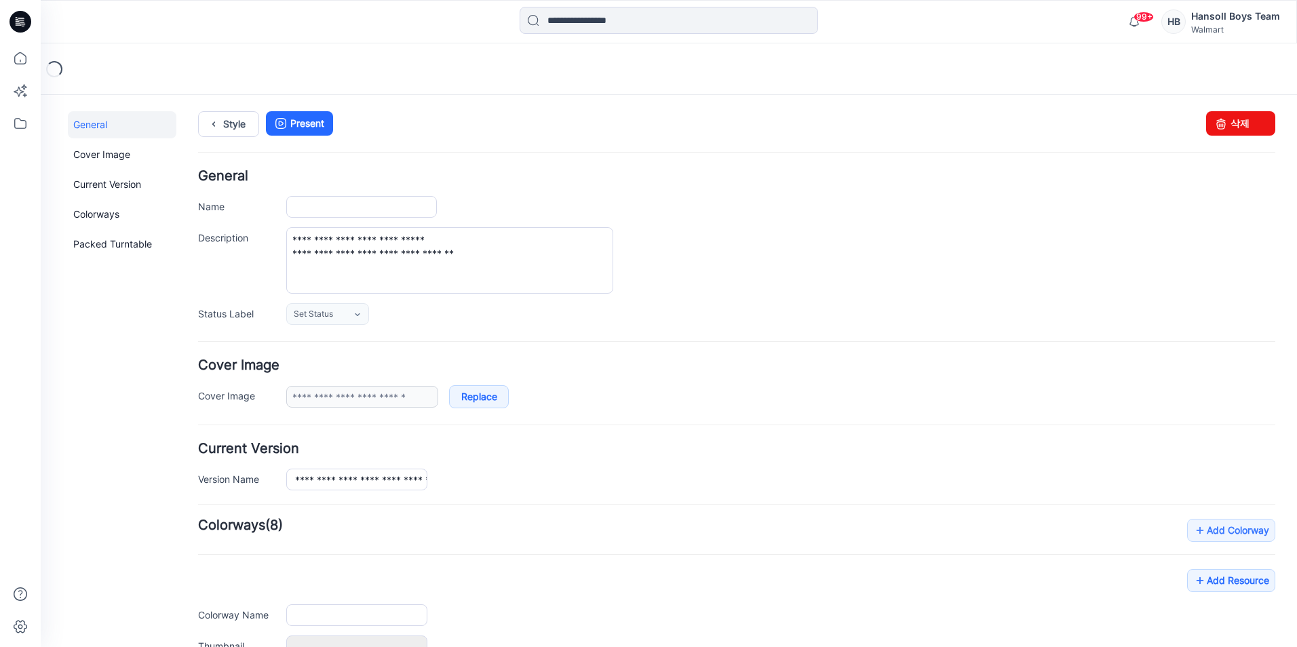
type input "**********"
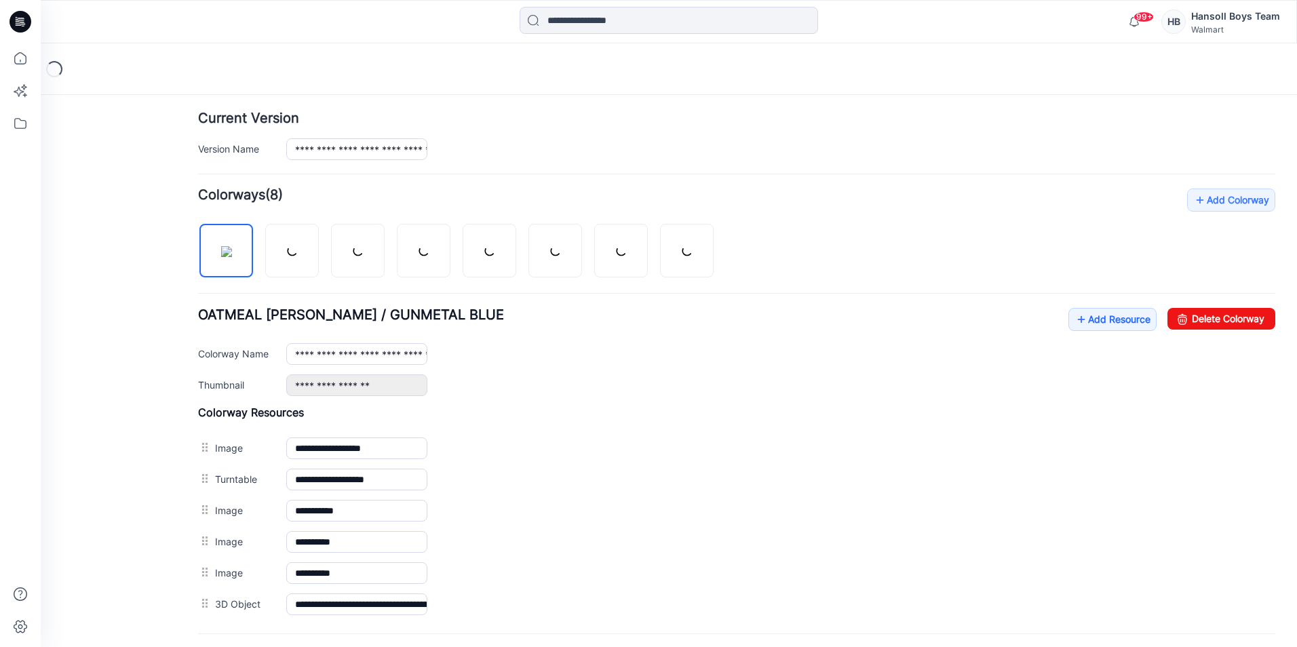
scroll to position [339, 0]
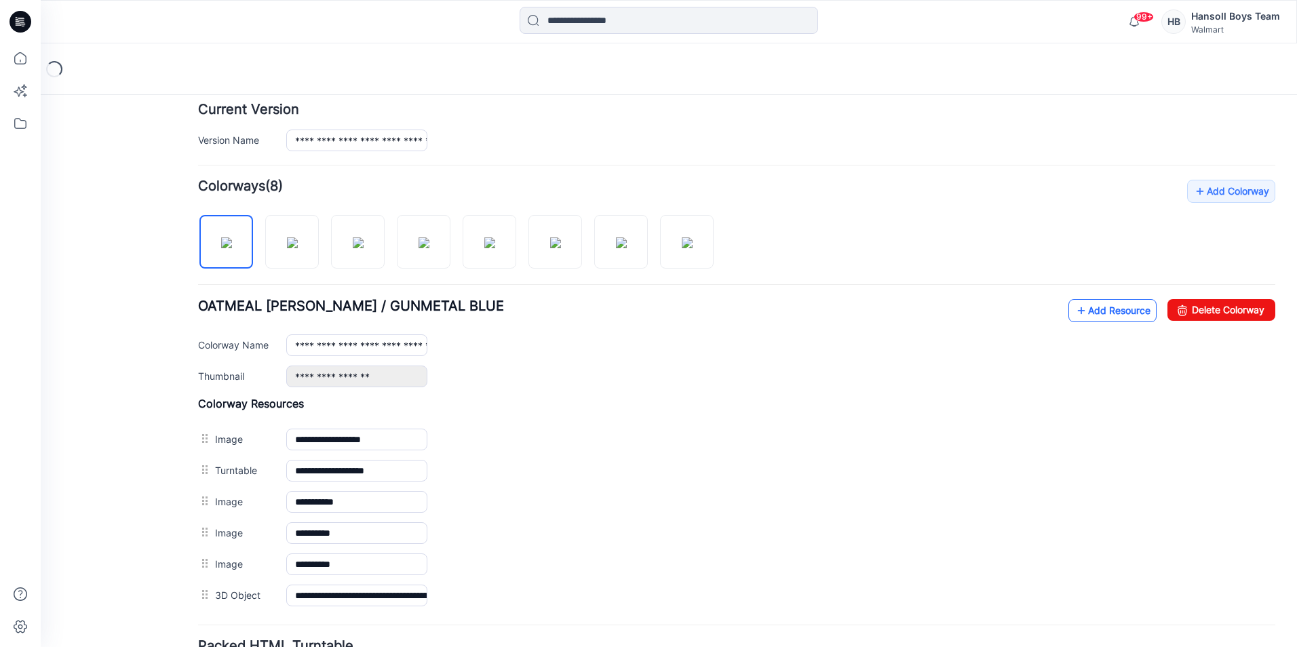
click at [1100, 307] on link "Add Resource" at bounding box center [1113, 310] width 88 height 23
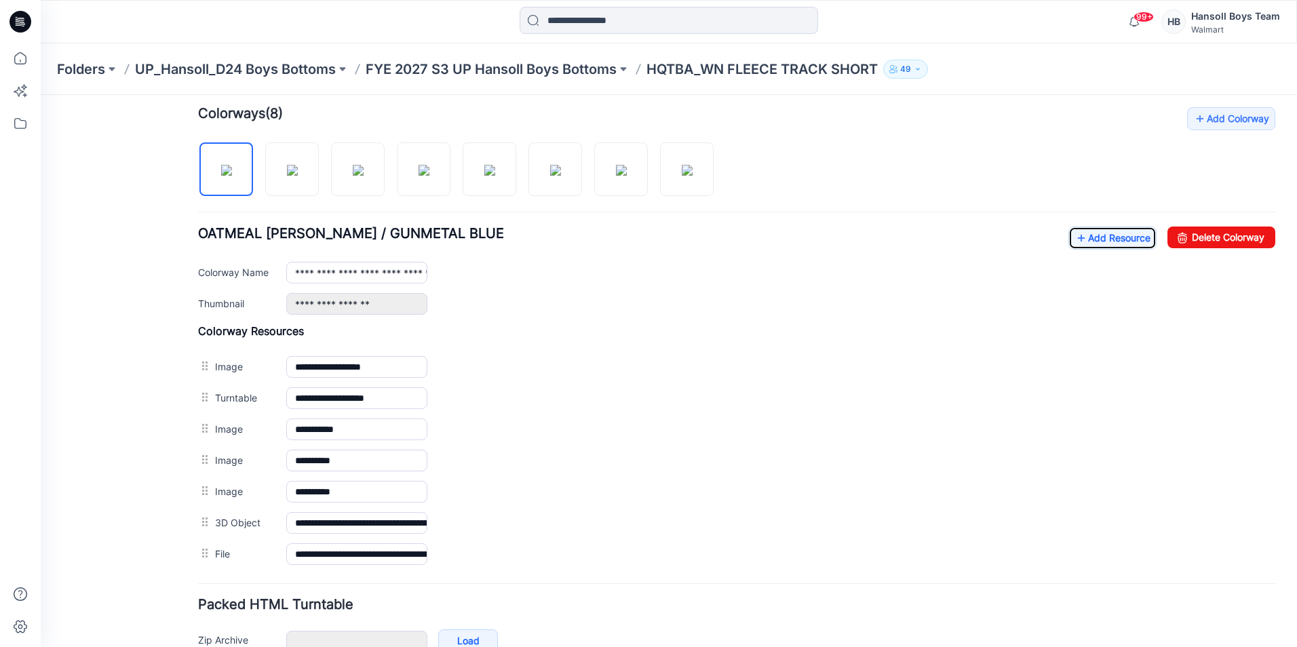
scroll to position [490, 0]
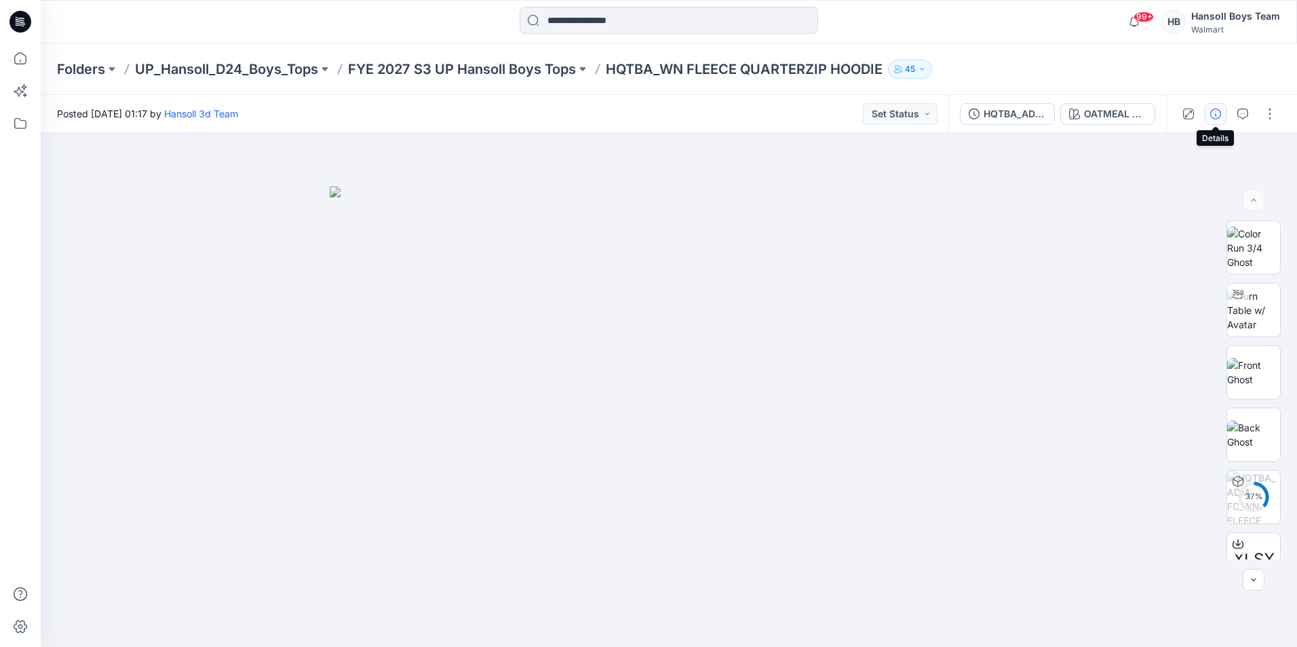
click at [1214, 119] on icon "button" at bounding box center [1215, 114] width 11 height 11
click at [1218, 114] on icon "button" at bounding box center [1215, 114] width 11 height 11
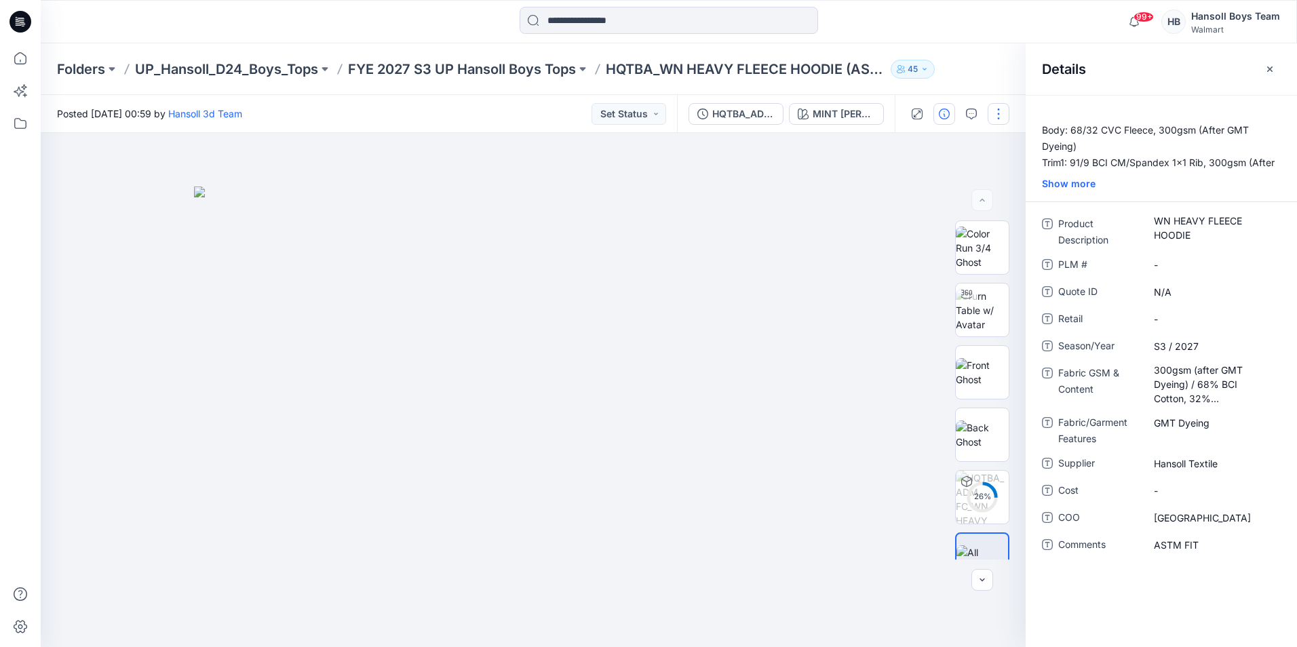
click at [997, 105] on button "button" at bounding box center [999, 114] width 22 height 22
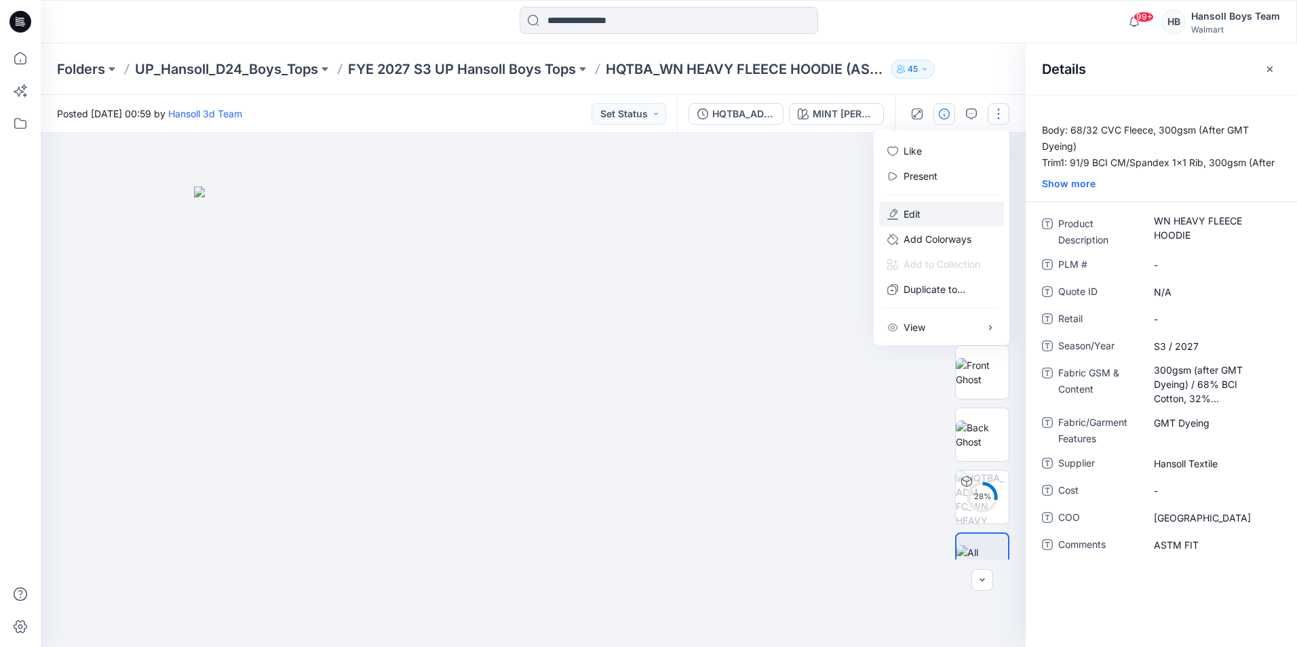
click at [937, 216] on button "Edit" at bounding box center [941, 214] width 125 height 25
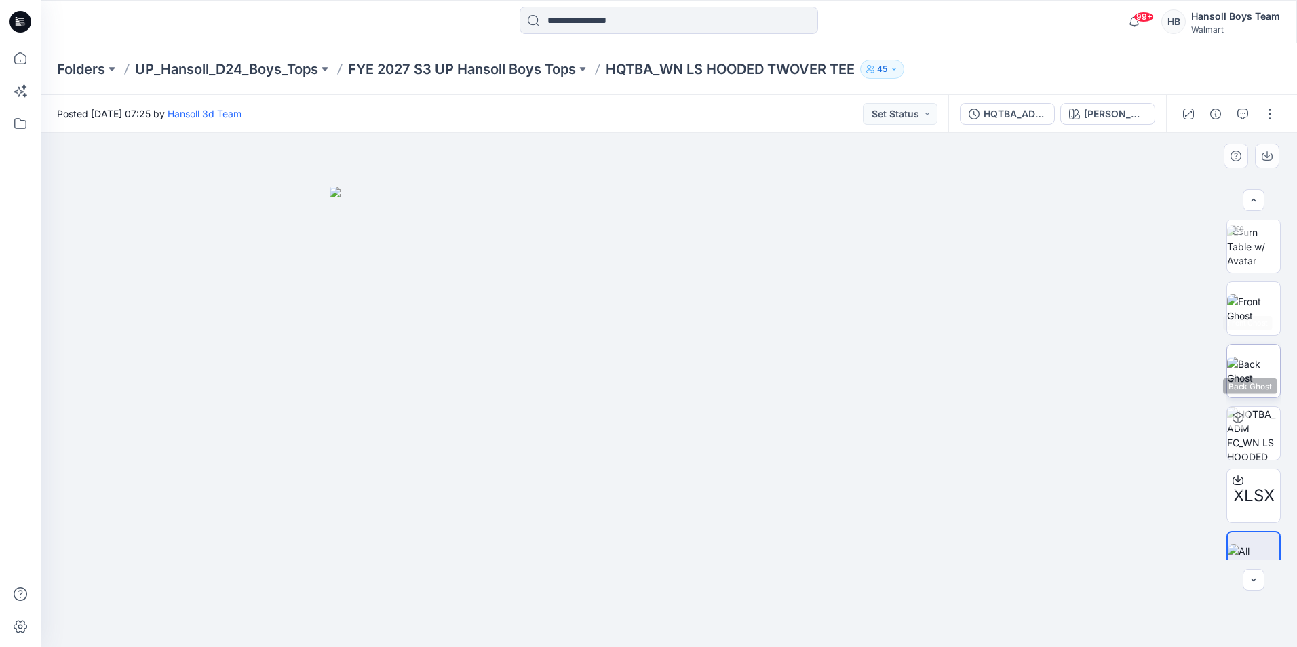
scroll to position [90, 0]
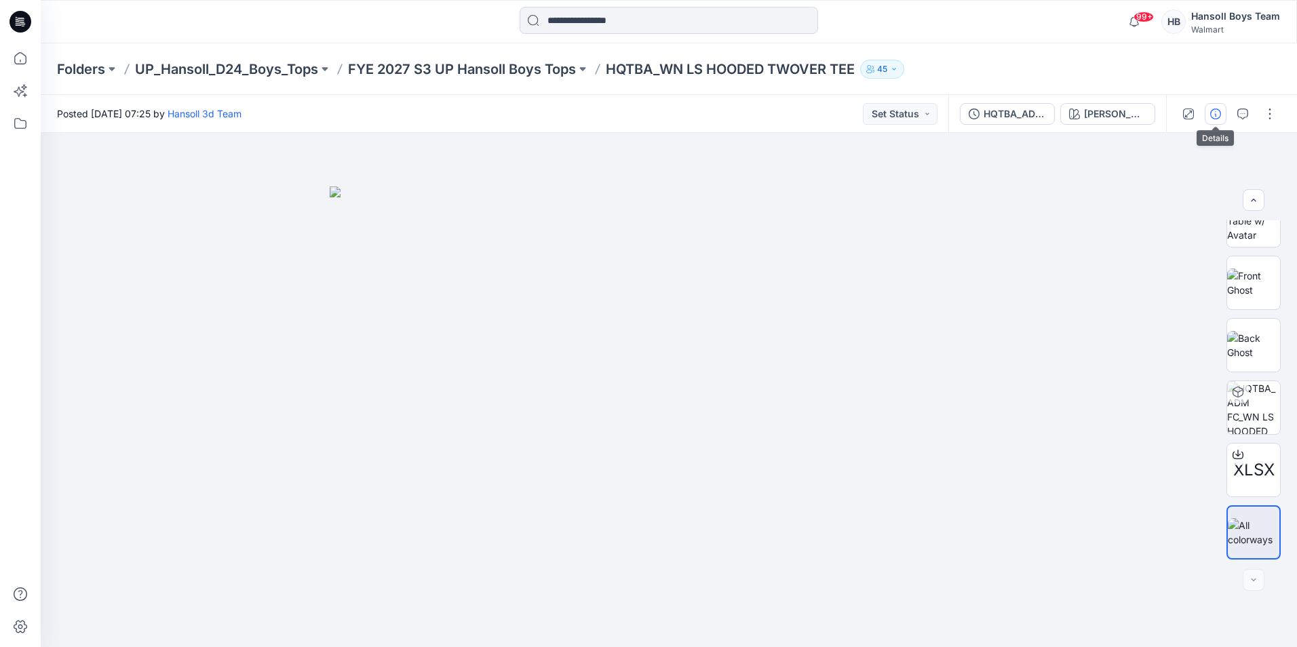
click at [1208, 113] on button "button" at bounding box center [1216, 114] width 22 height 22
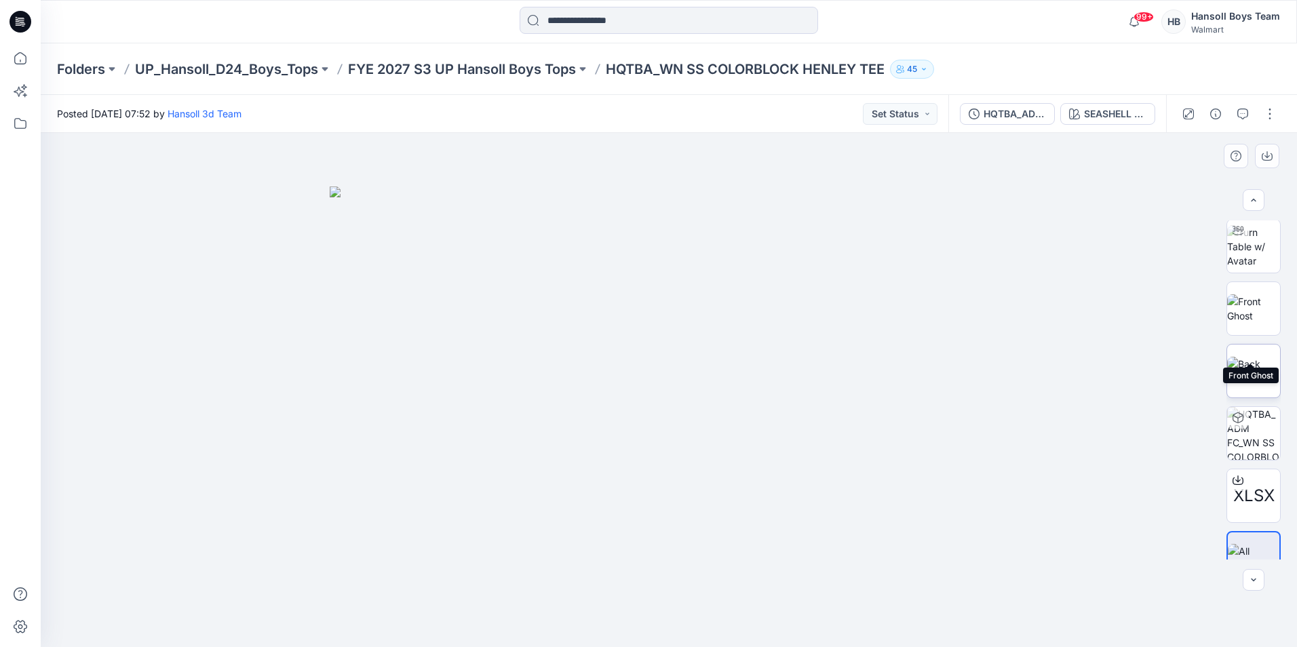
scroll to position [90, 0]
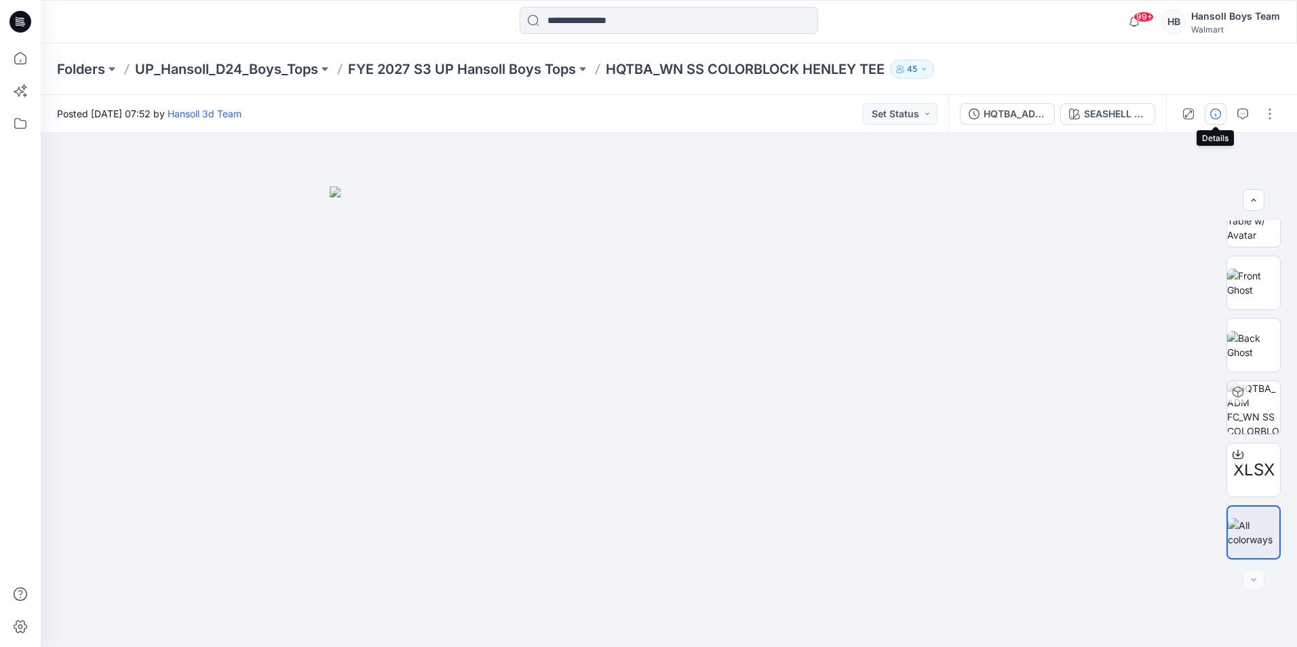
click at [1225, 115] on button "button" at bounding box center [1216, 114] width 22 height 22
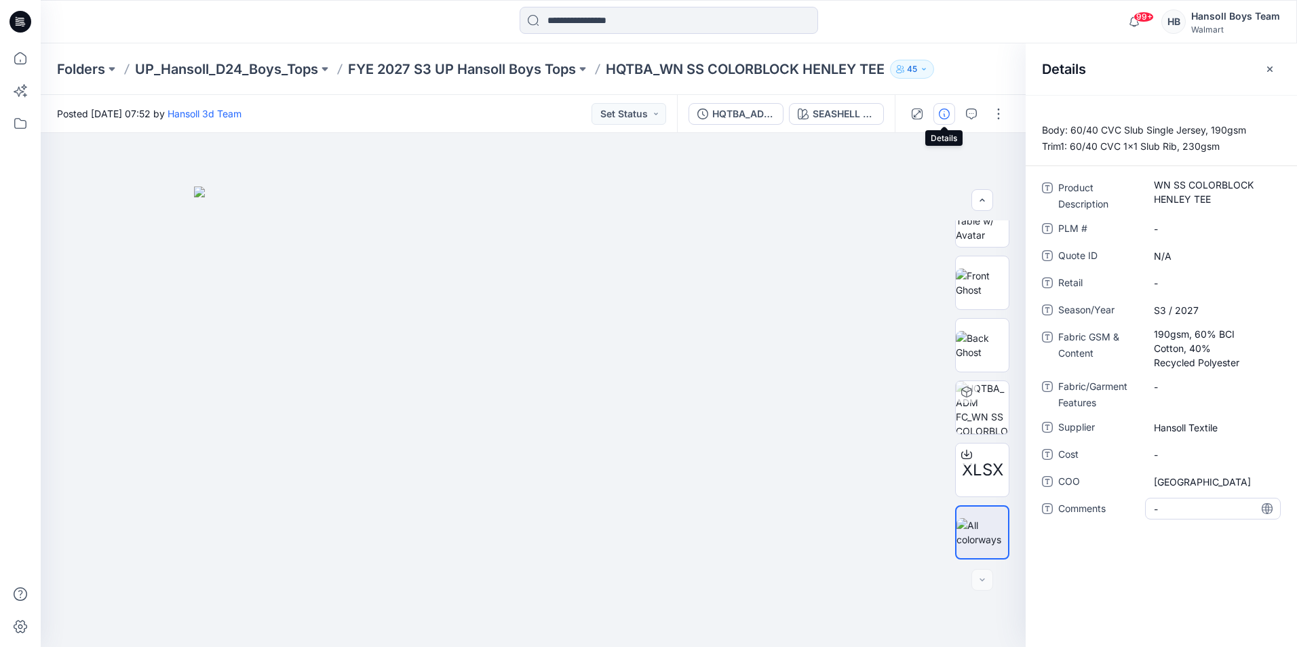
click at [1206, 502] on span "-" at bounding box center [1213, 509] width 118 height 14
type textarea "**********"
click at [1176, 471] on div "[GEOGRAPHIC_DATA]" at bounding box center [1213, 482] width 136 height 22
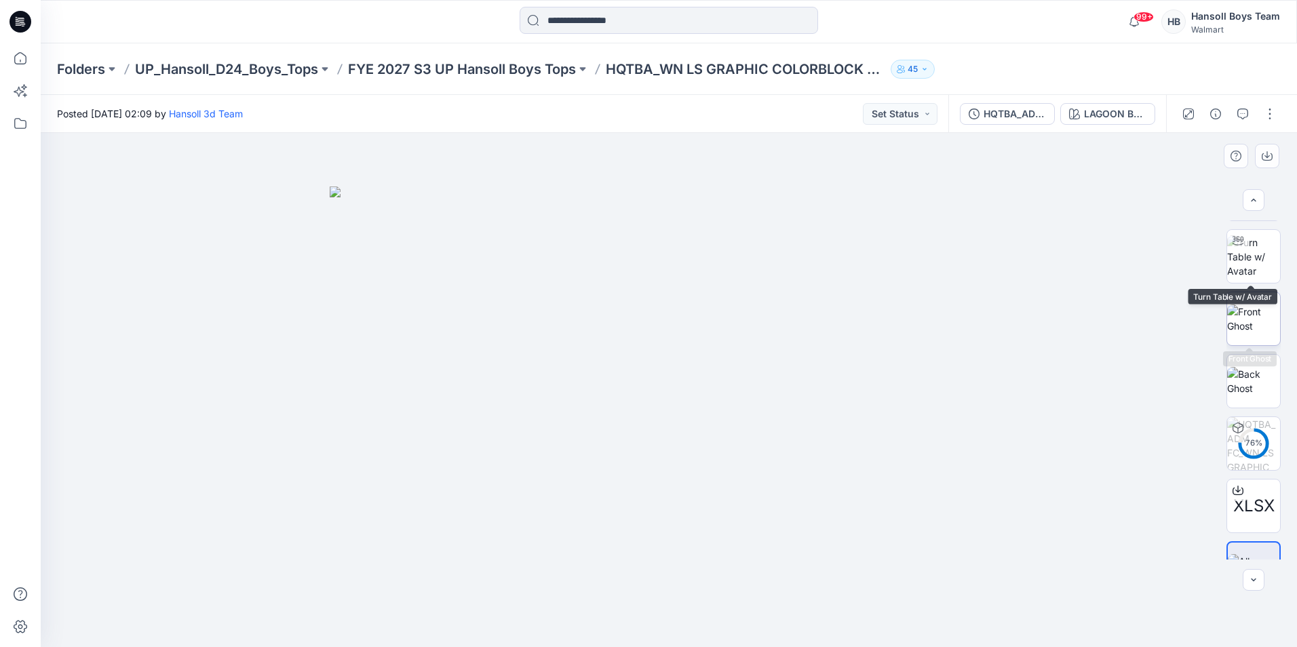
scroll to position [90, 0]
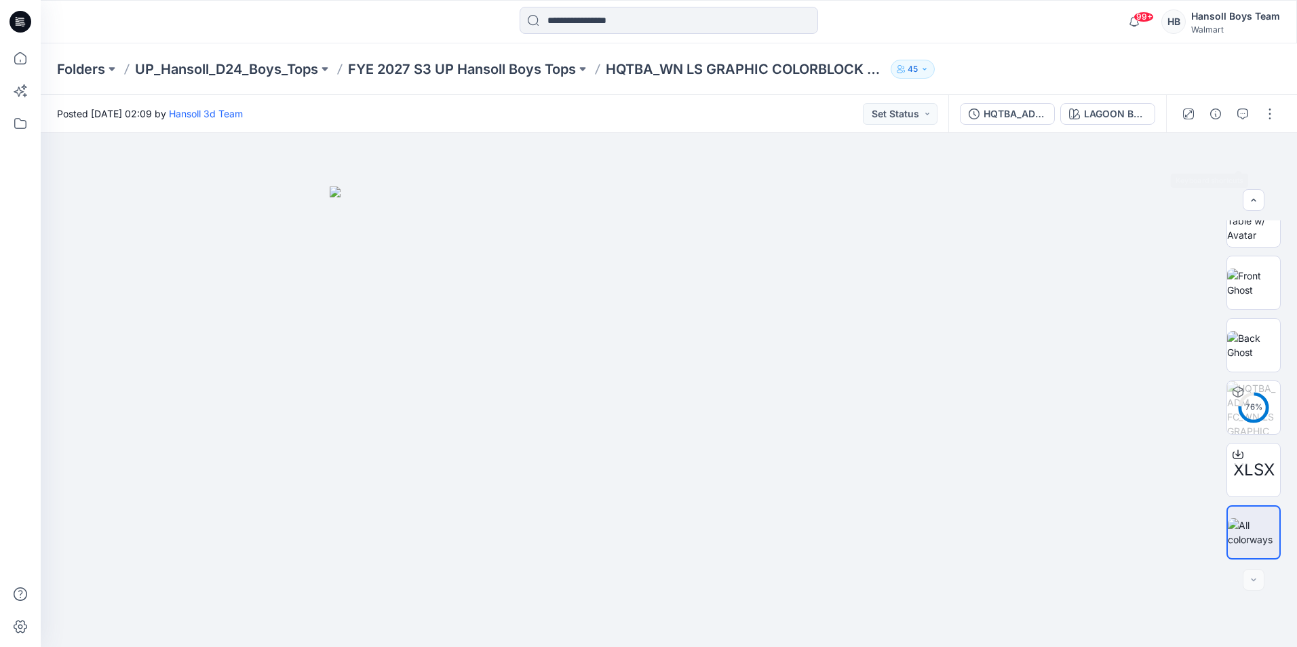
click at [1216, 98] on div at bounding box center [1229, 114] width 126 height 38
click at [1216, 101] on div at bounding box center [1229, 114] width 126 height 38
click at [1213, 120] on button "button" at bounding box center [1216, 114] width 22 height 22
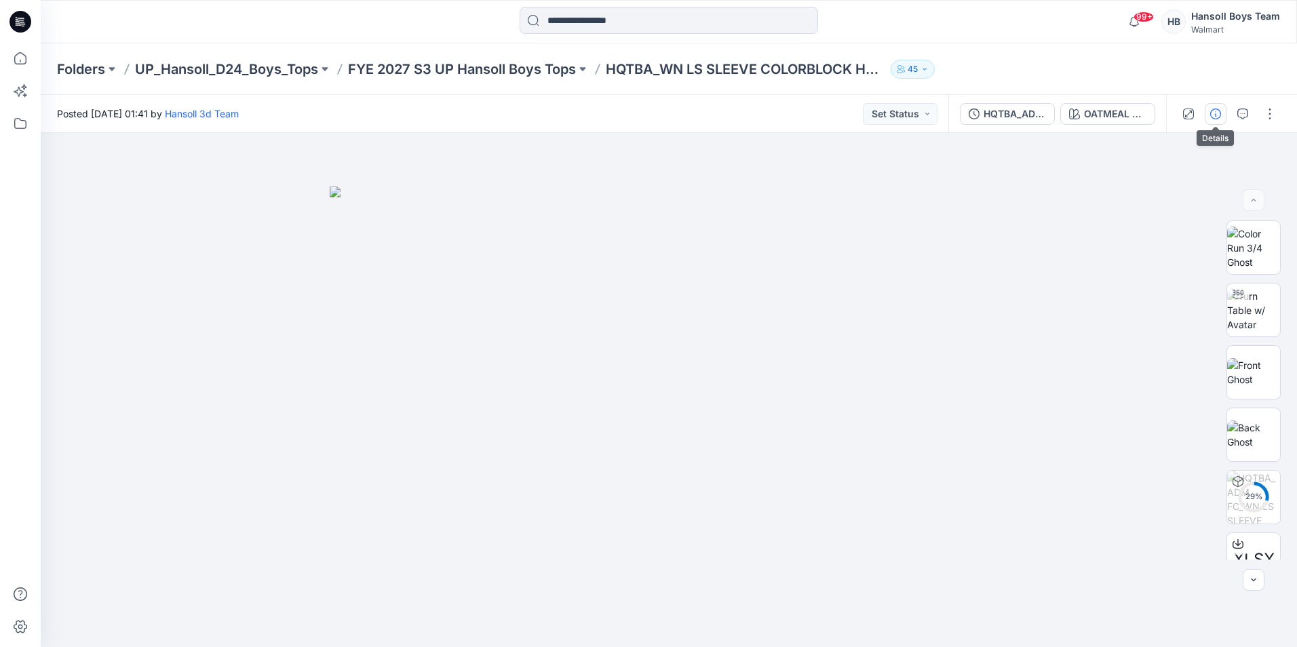
click at [1216, 113] on icon "button" at bounding box center [1215, 114] width 11 height 11
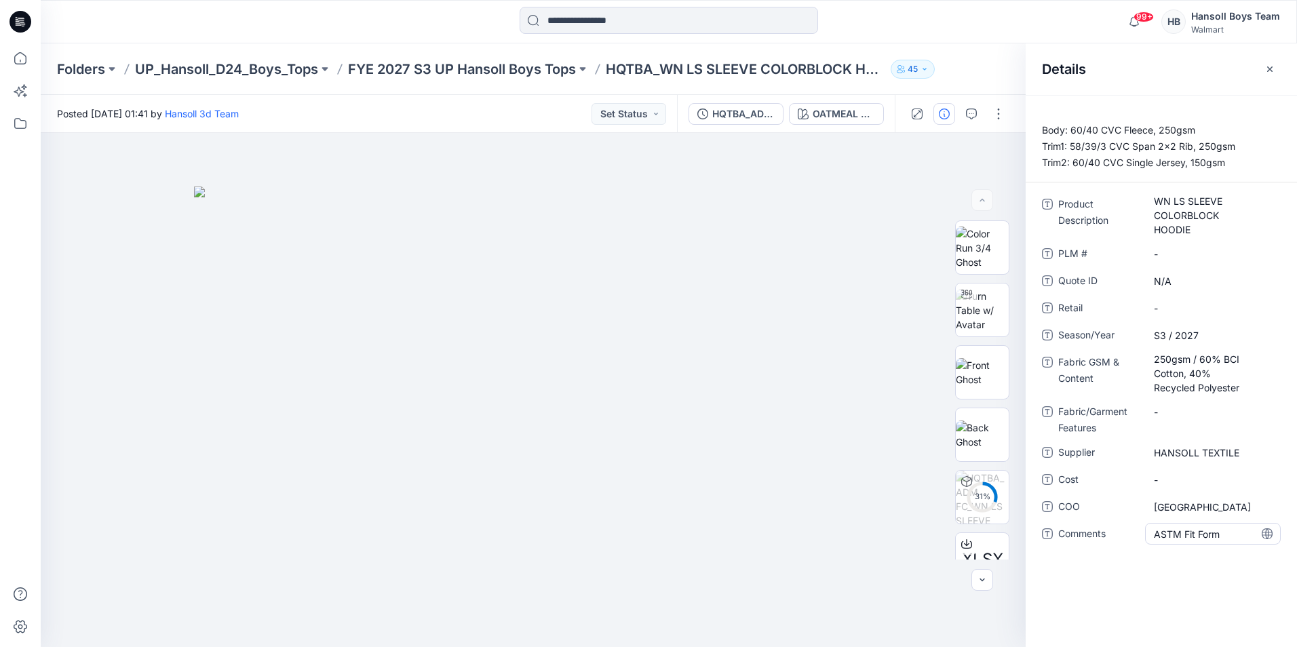
click at [1185, 538] on span "ASTM Fit Form" at bounding box center [1213, 534] width 118 height 14
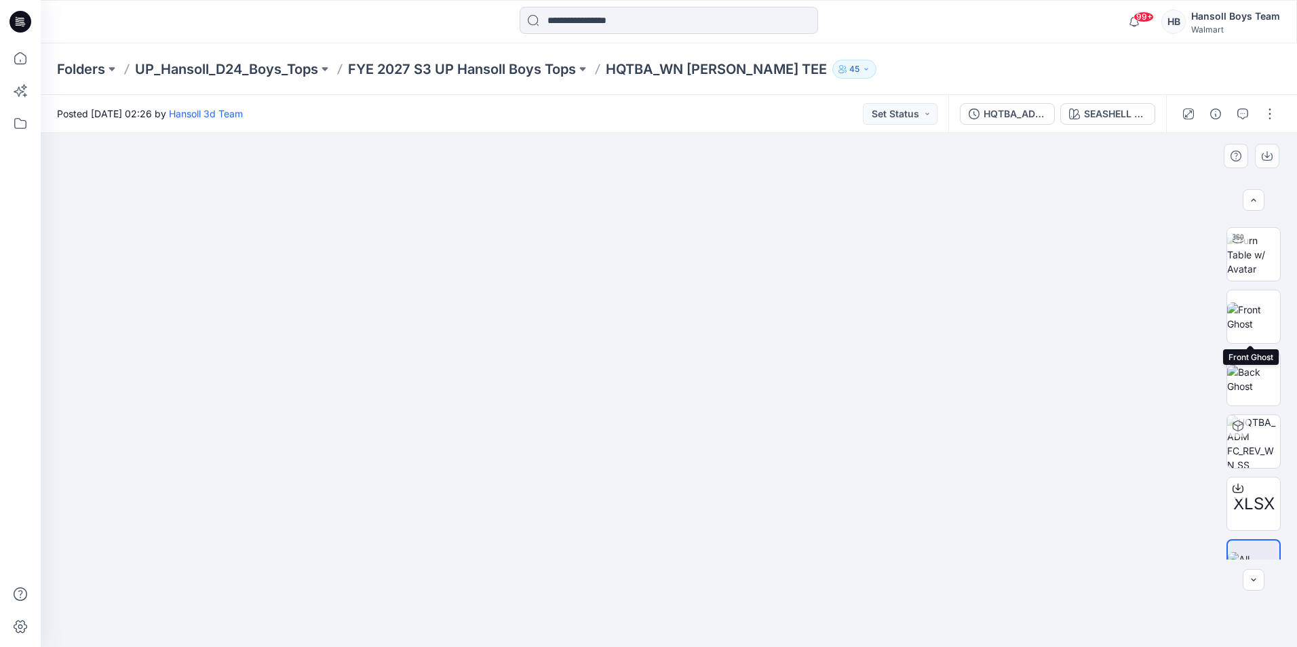
scroll to position [90, 0]
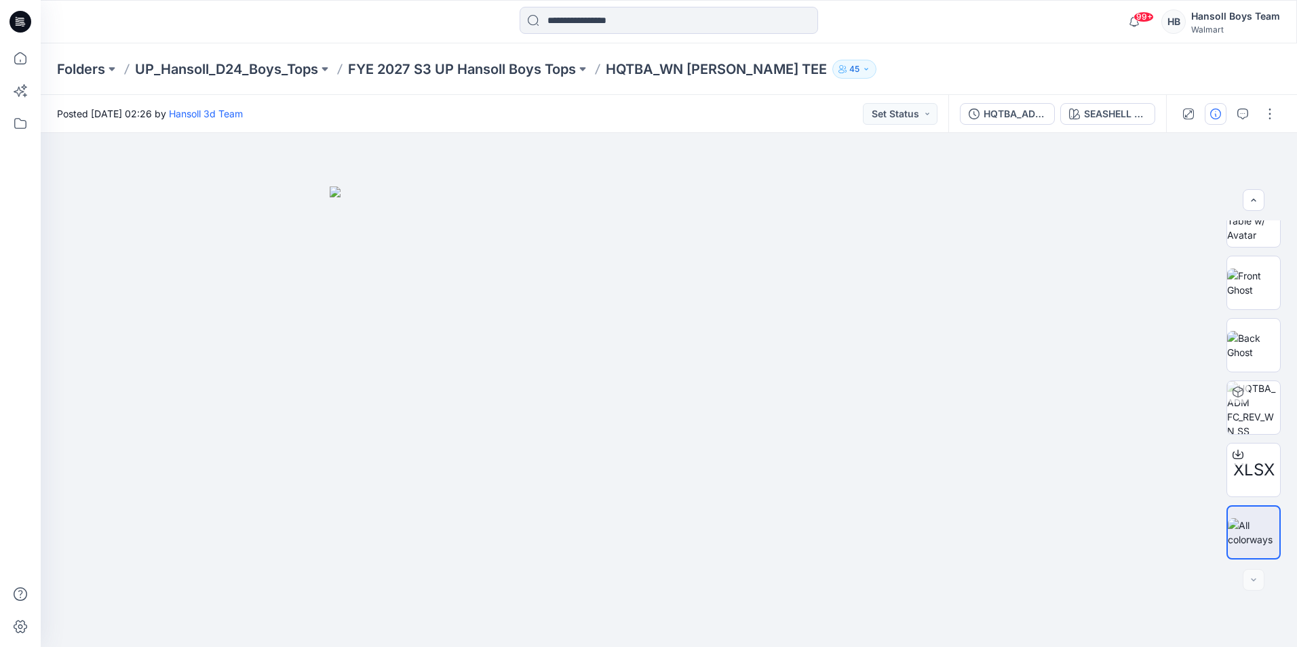
click at [1215, 121] on button "button" at bounding box center [1216, 114] width 22 height 22
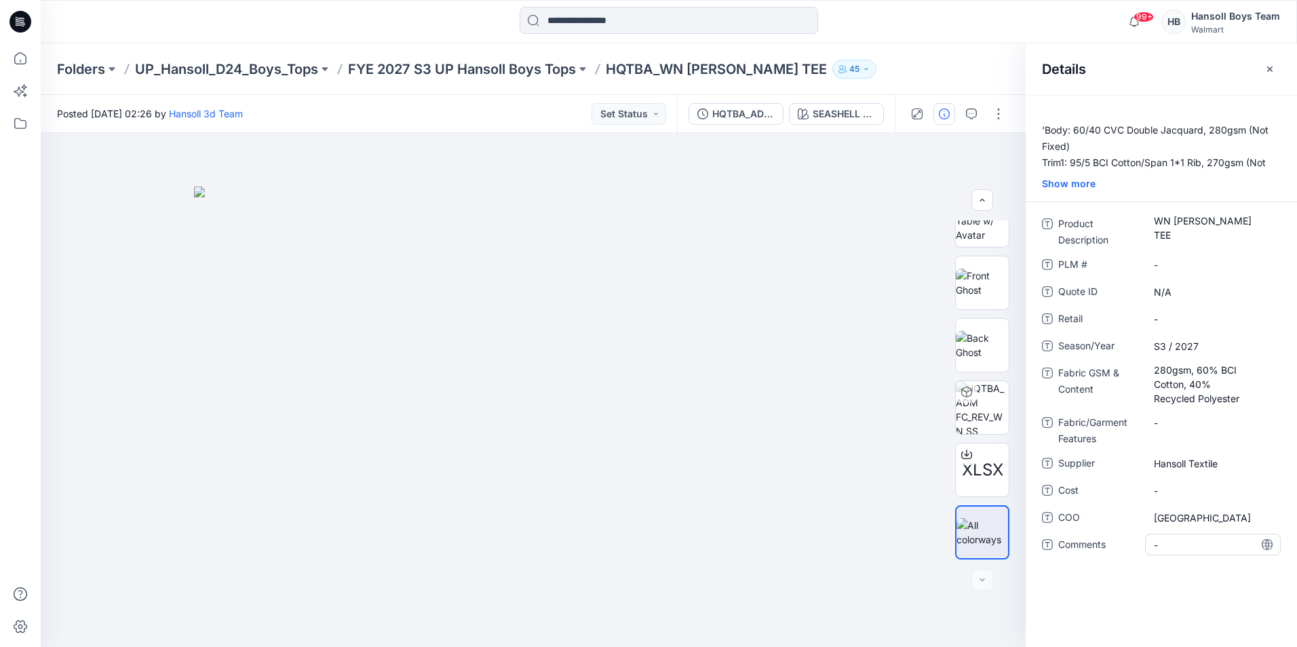
click at [1168, 540] on span "-" at bounding box center [1213, 545] width 118 height 14
type textarea "**********"
click at [1199, 511] on span "Vietnam" at bounding box center [1213, 518] width 118 height 14
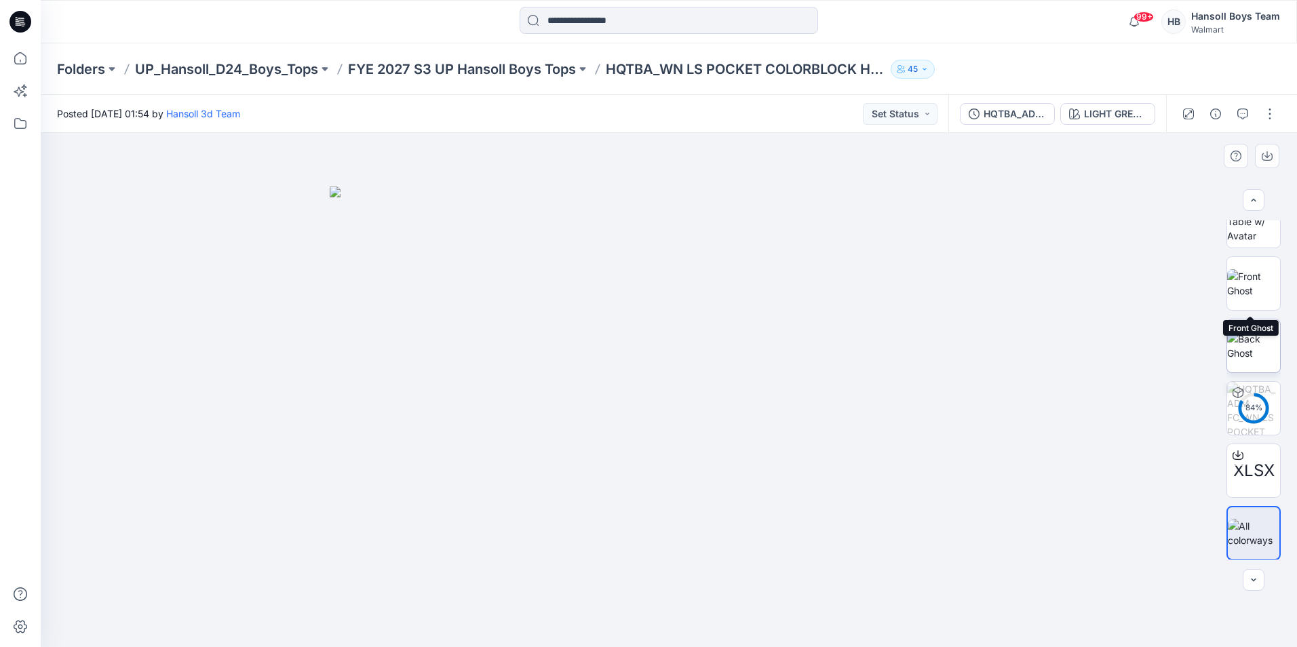
scroll to position [90, 0]
click at [1217, 109] on icon "button" at bounding box center [1215, 114] width 11 height 11
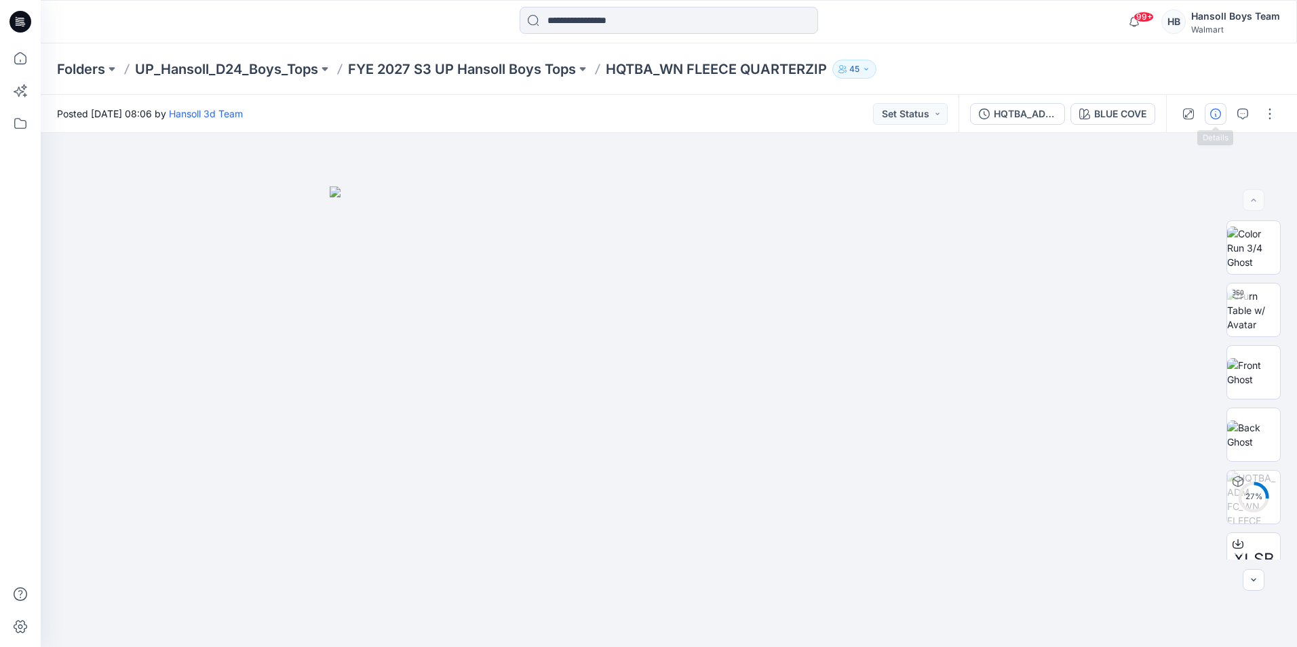
click at [1217, 117] on icon "button" at bounding box center [1215, 114] width 11 height 11
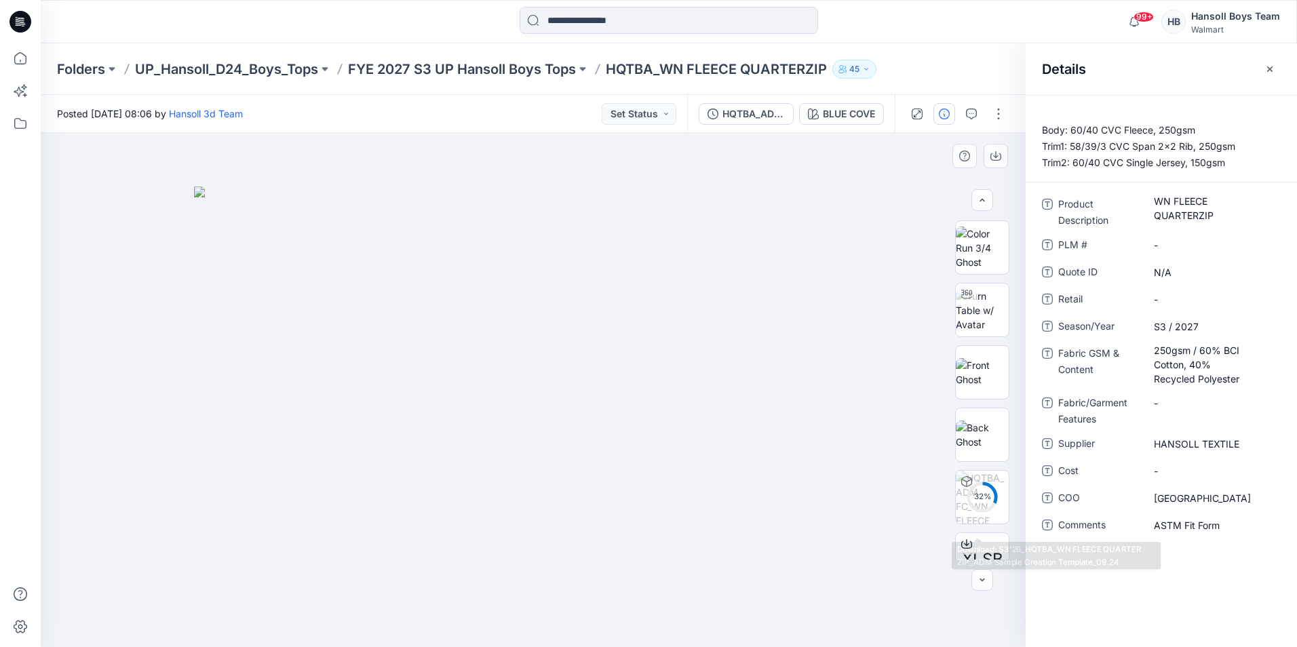
scroll to position [90, 0]
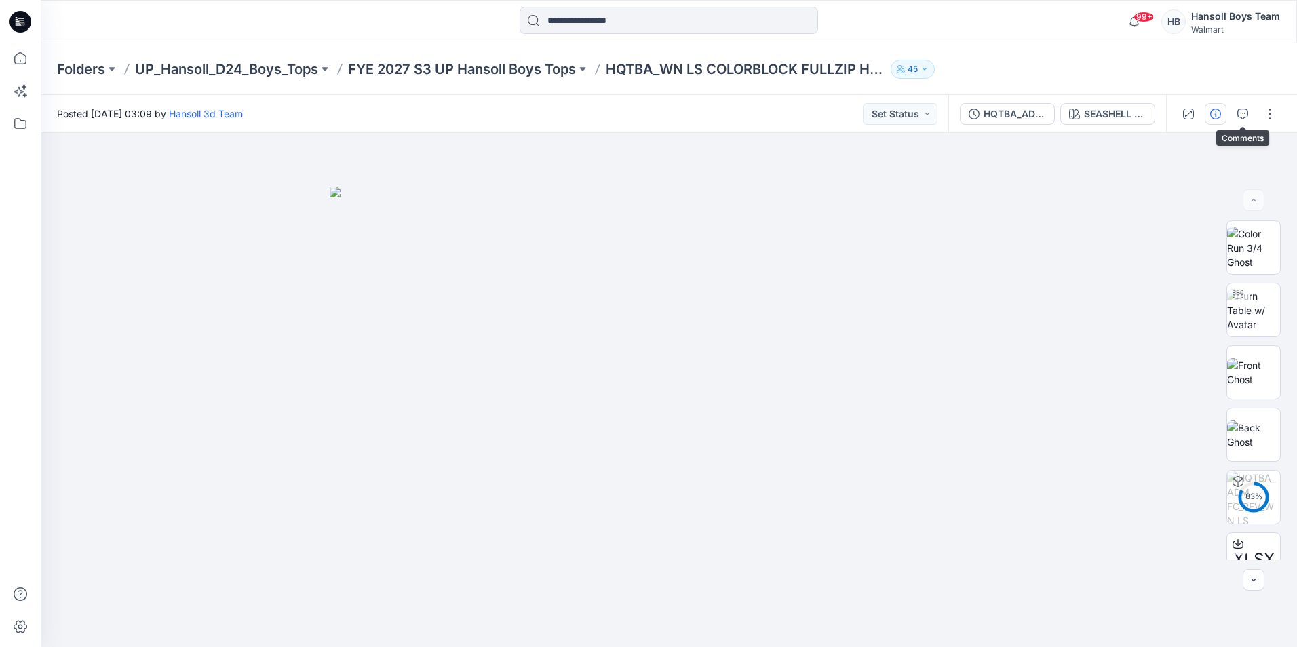
click at [1216, 114] on icon "button" at bounding box center [1215, 114] width 11 height 11
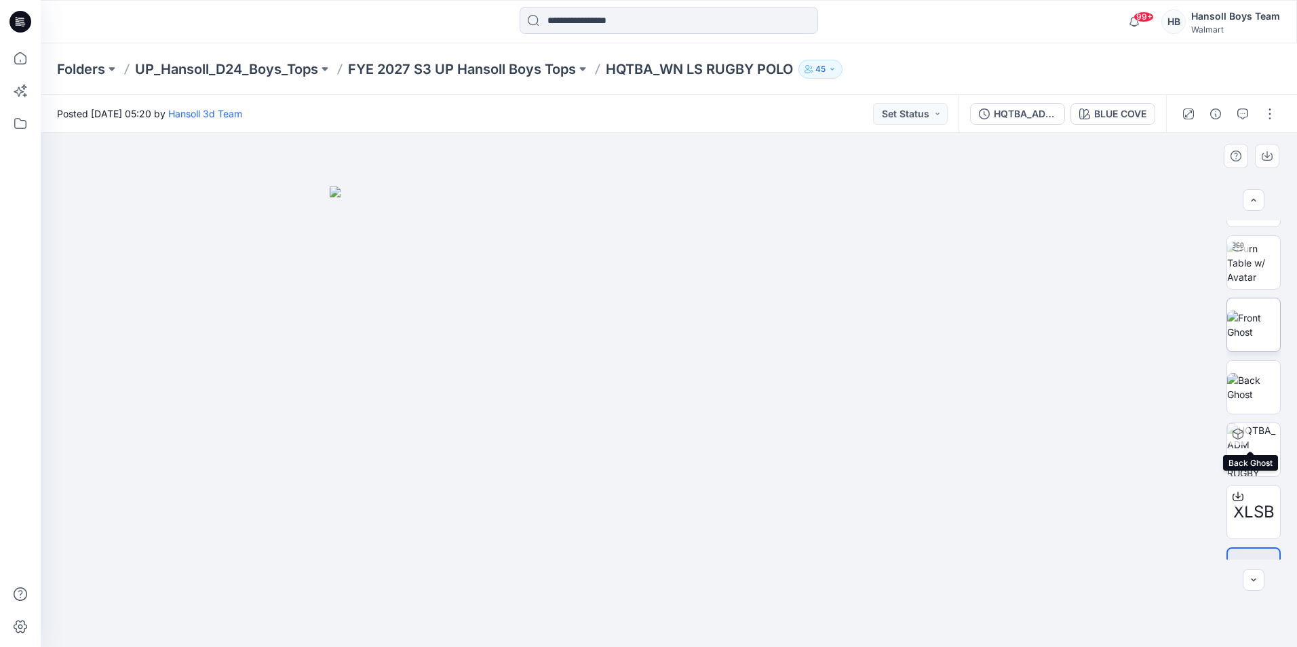
scroll to position [90, 0]
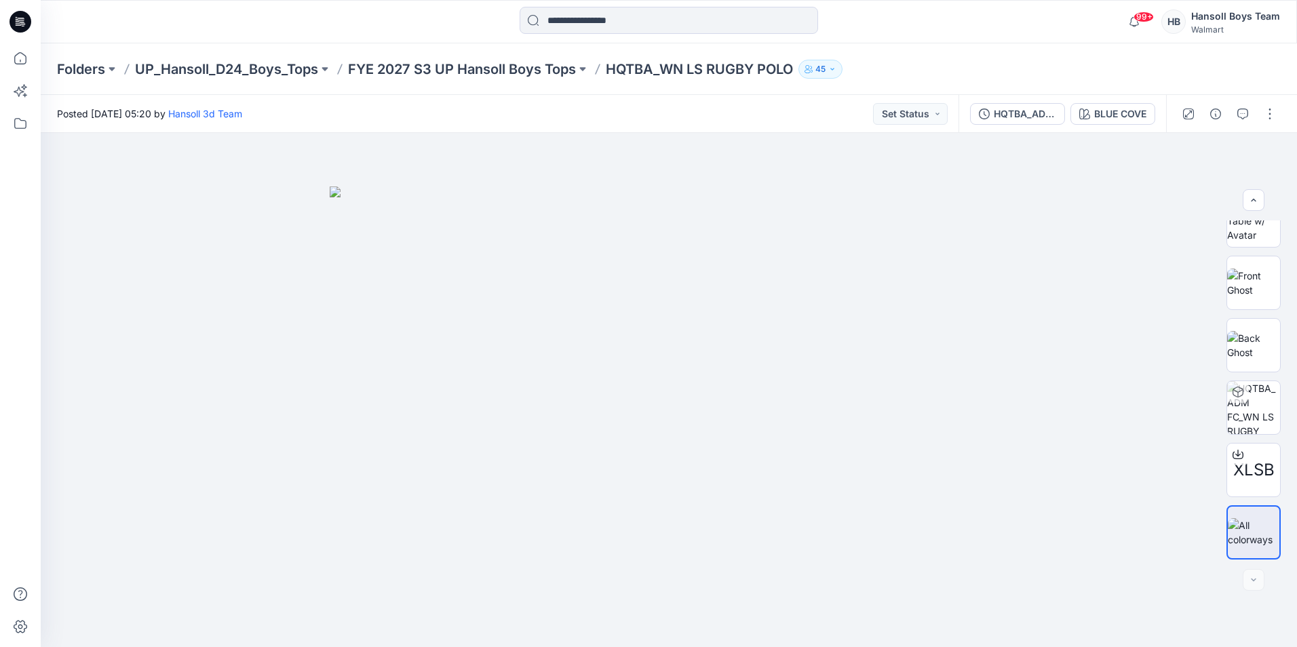
click at [1213, 127] on div at bounding box center [1229, 114] width 126 height 38
click at [1214, 115] on icon "button" at bounding box center [1215, 114] width 11 height 11
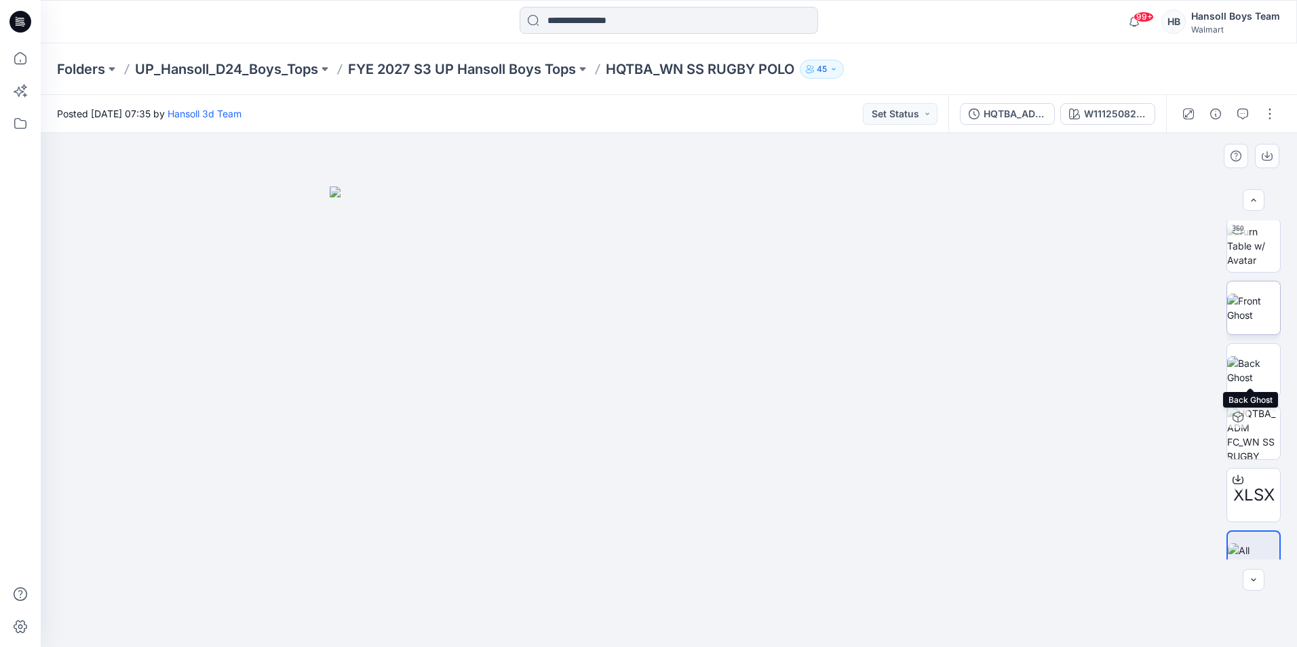
scroll to position [90, 0]
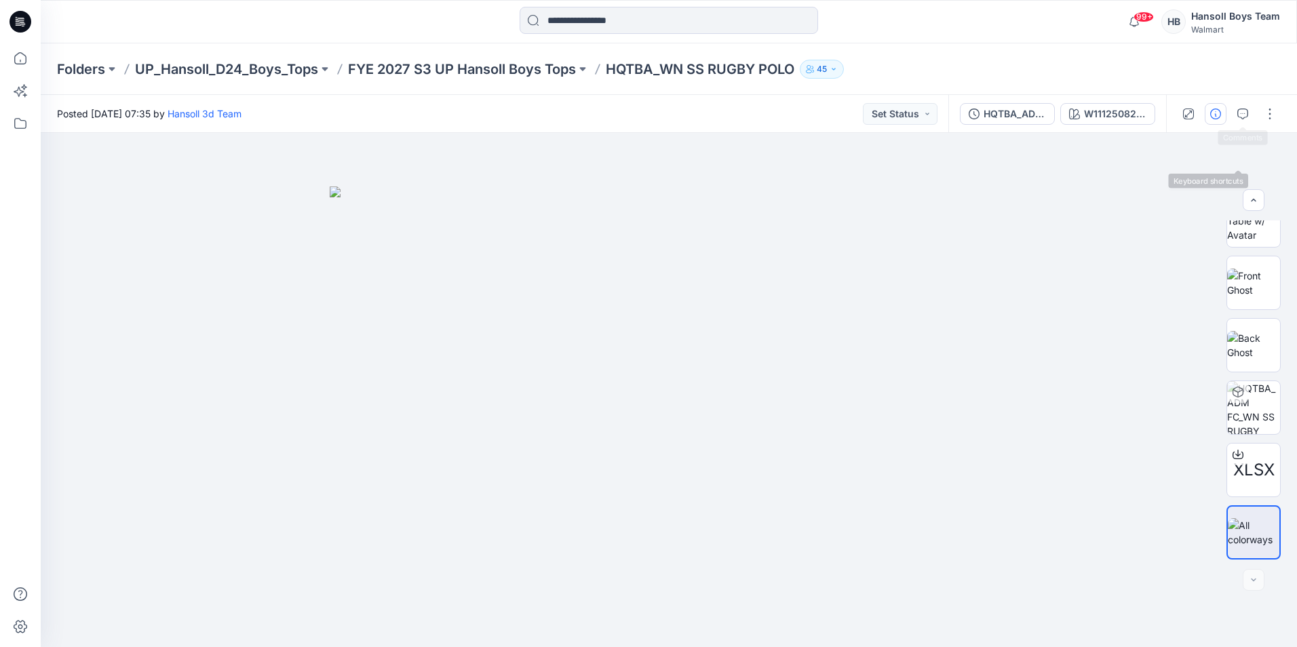
click at [1225, 115] on div at bounding box center [1229, 114] width 126 height 38
click at [1212, 109] on icon "button" at bounding box center [1215, 114] width 11 height 11
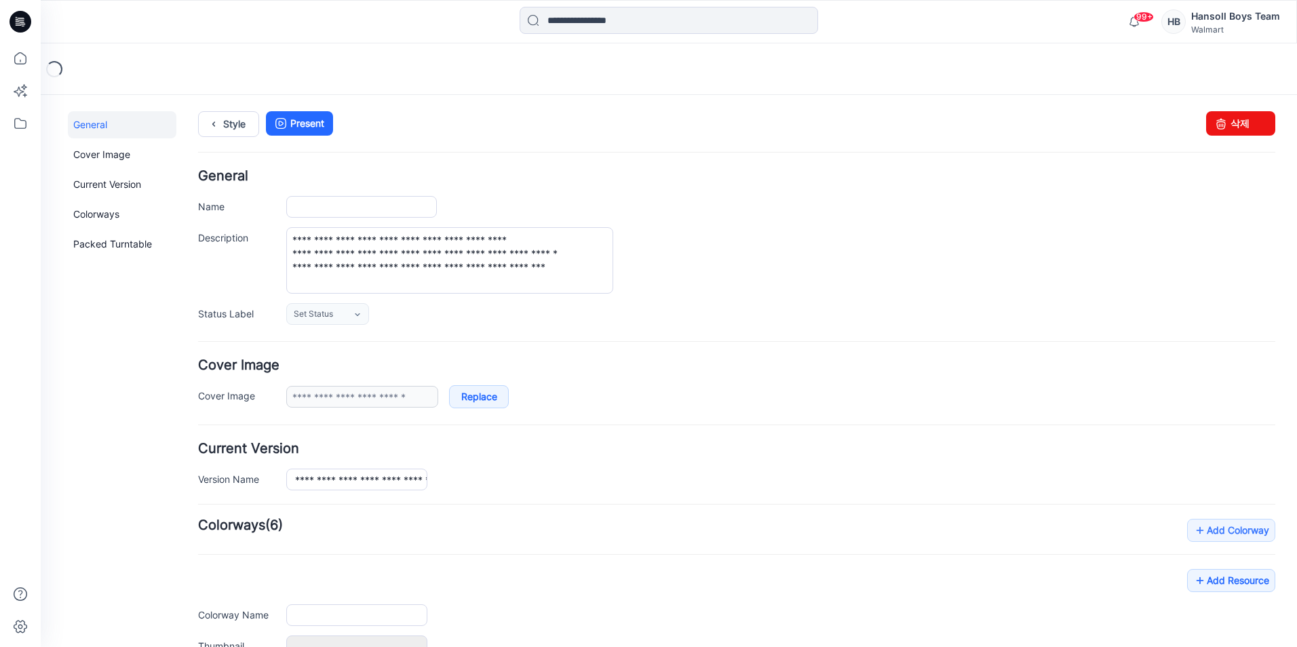
scroll to position [166, 0]
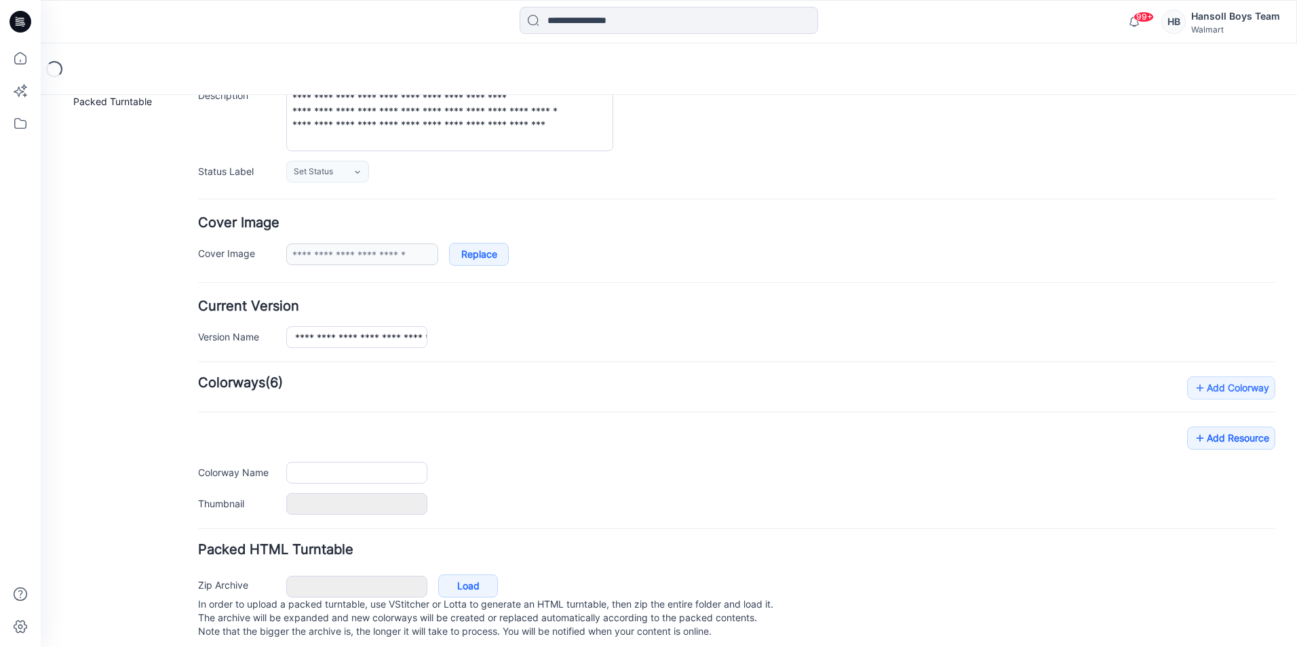
type input "**********"
type textarea "**********"
type input "**********"
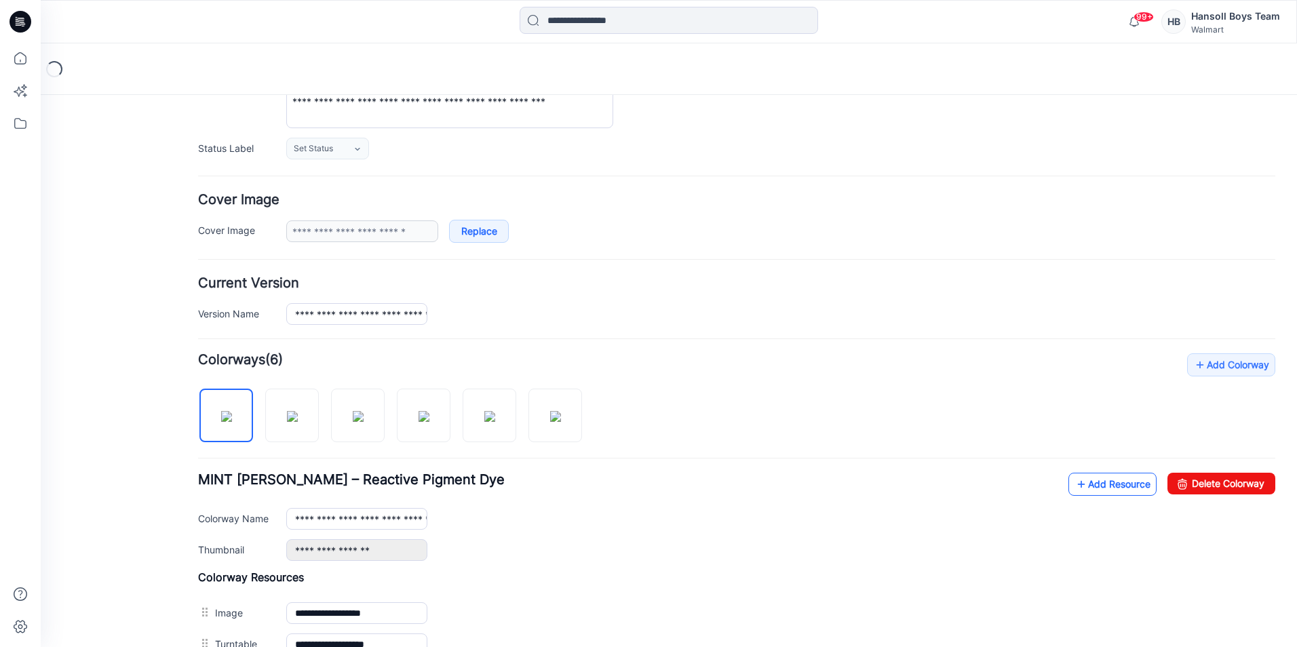
click at [1087, 479] on link "Add Resource" at bounding box center [1113, 484] width 88 height 23
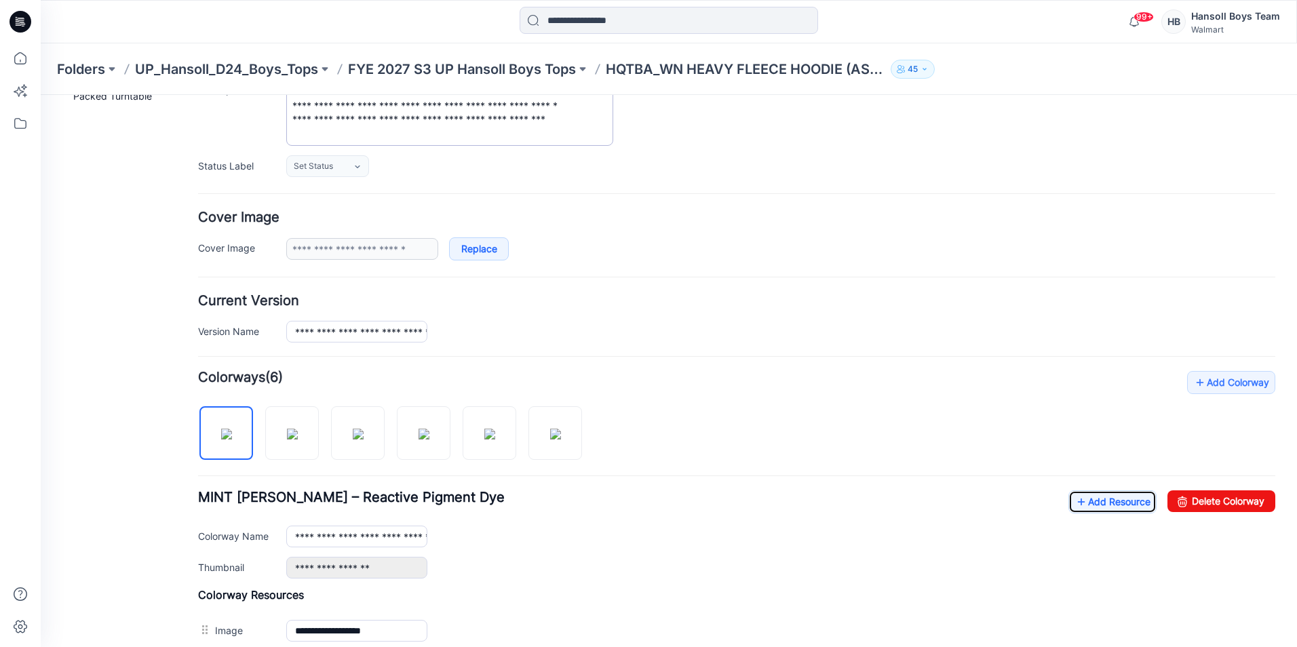
scroll to position [51, 0]
